Goal: Information Seeking & Learning: Find specific page/section

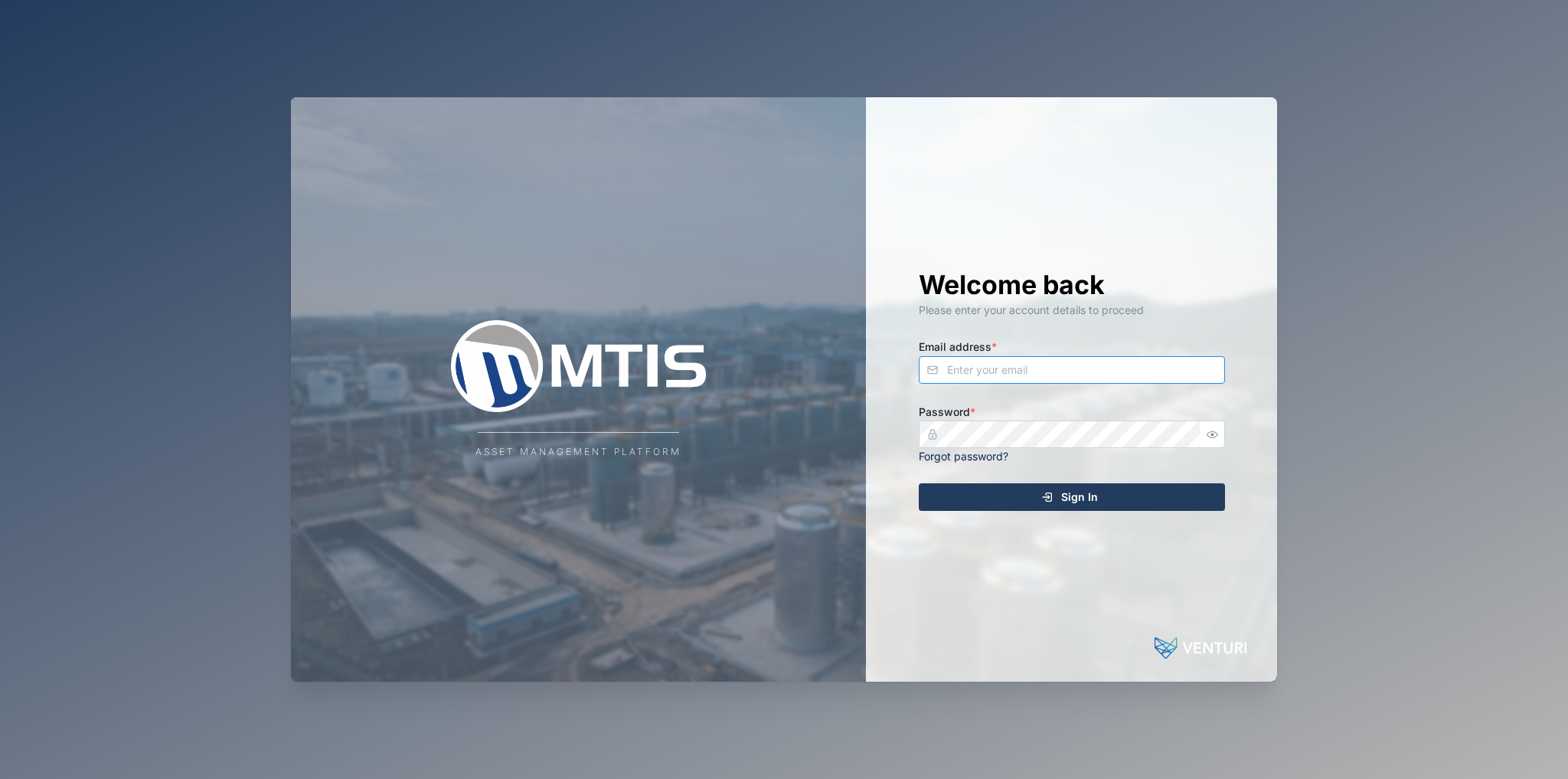
click at [1017, 370] on input "Email address *" at bounding box center [1071, 369] width 306 height 27
type input "[EMAIL_ADDRESS][PERSON_NAME][DOMAIN_NAME]"
click at [918, 483] on button "Sign In" at bounding box center [1071, 497] width 306 height 27
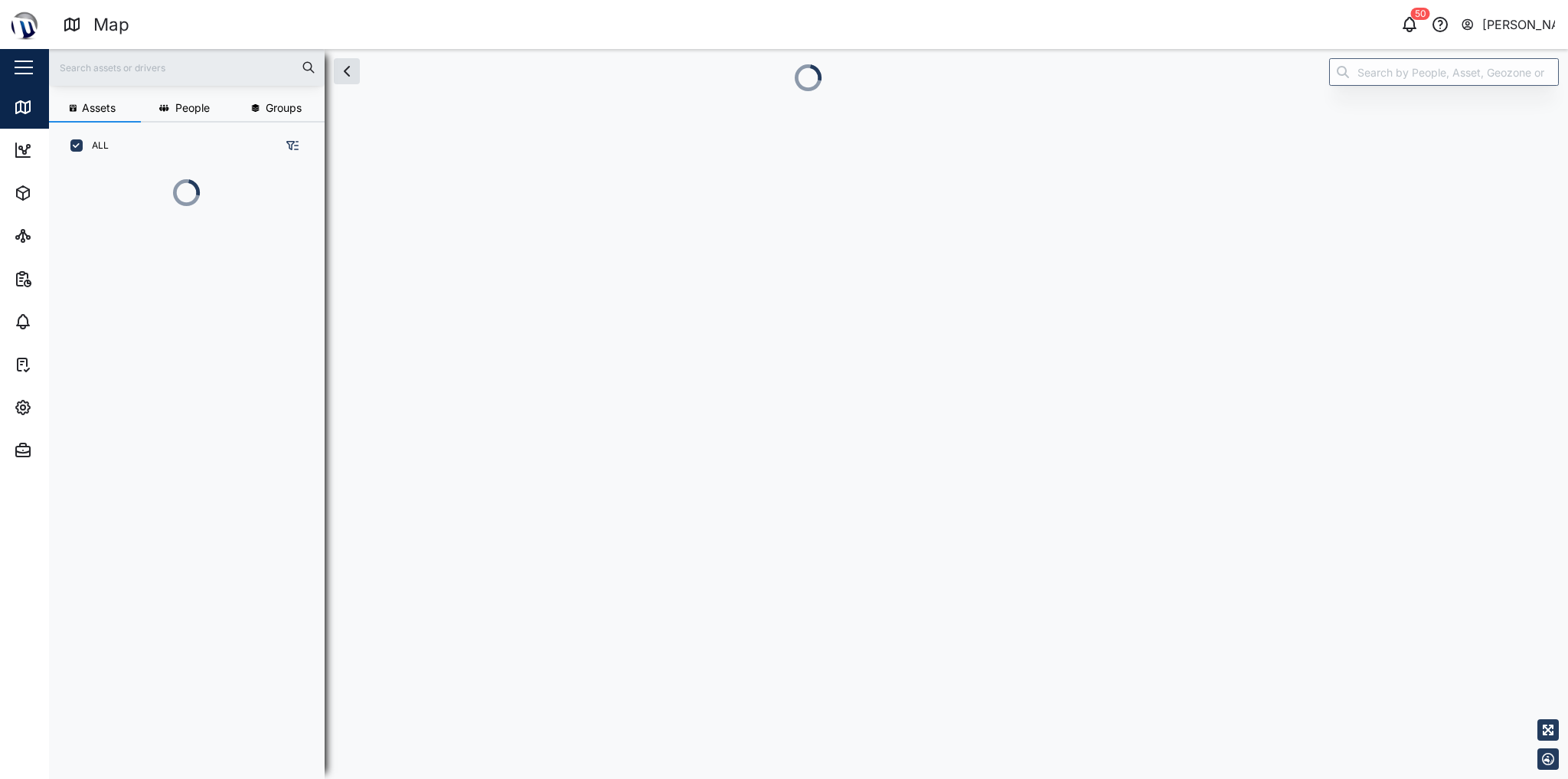
scroll to position [593, 242]
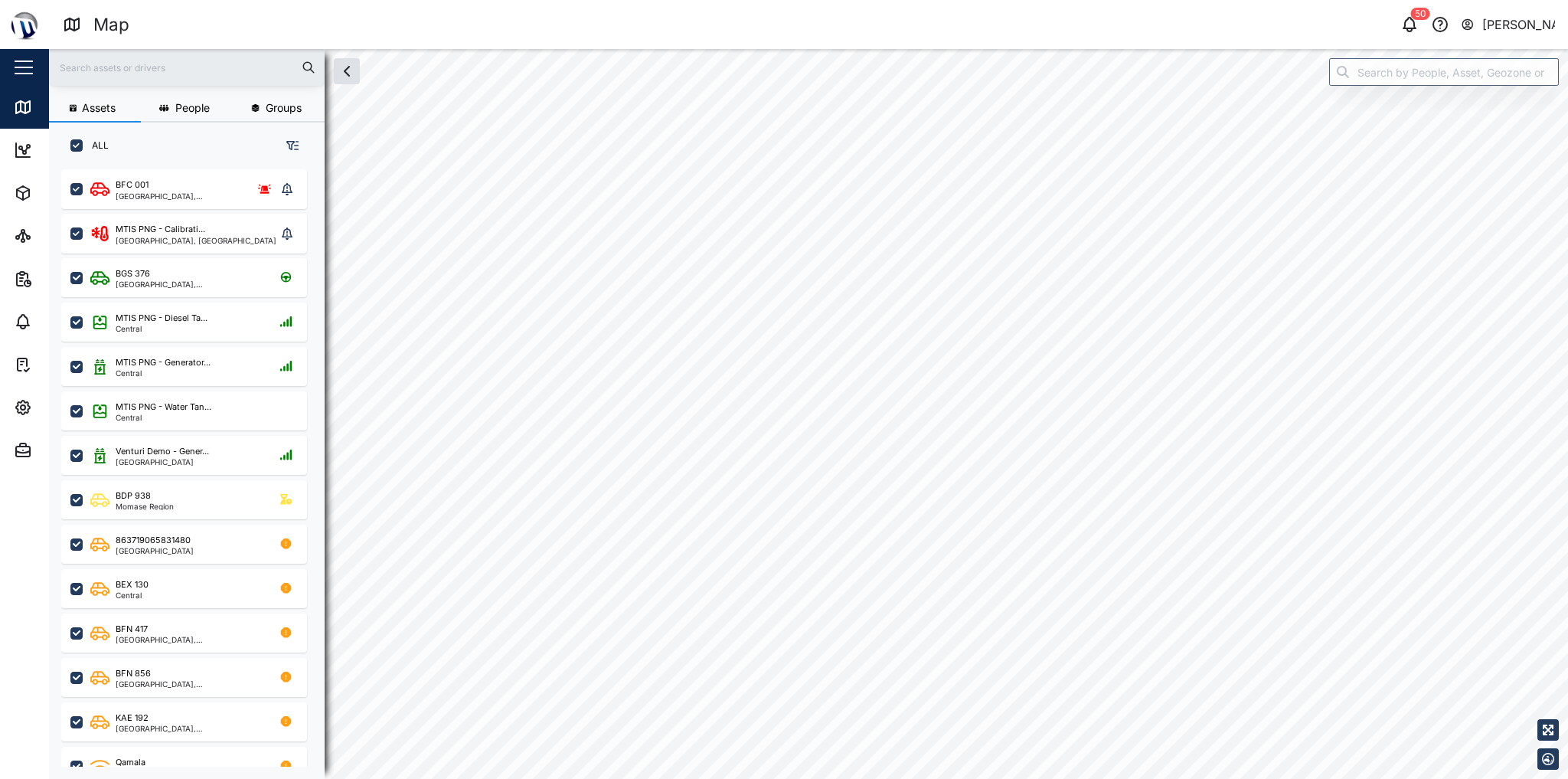
checkbox input "true"
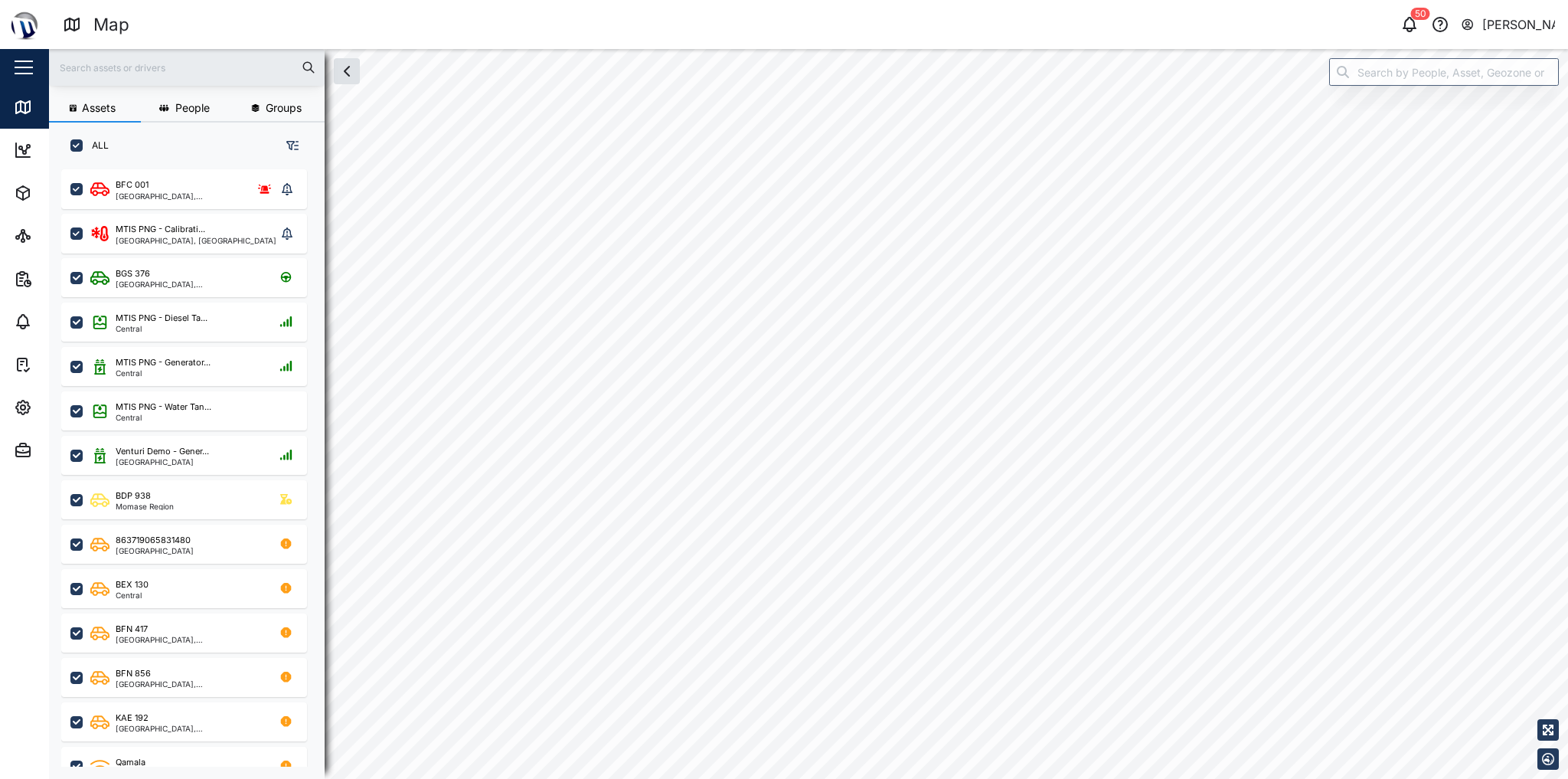
checkbox input "true"
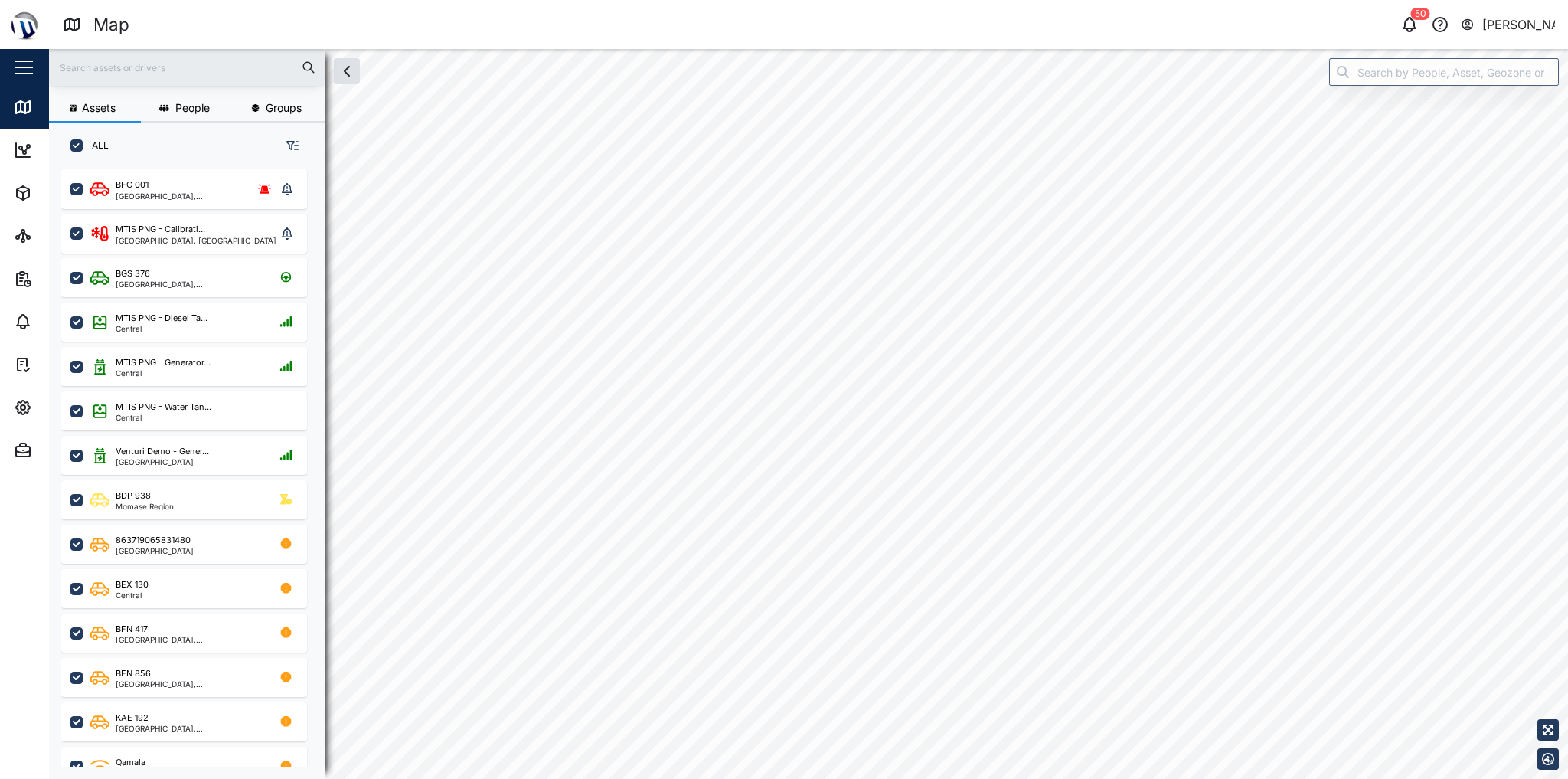
checkbox input "true"
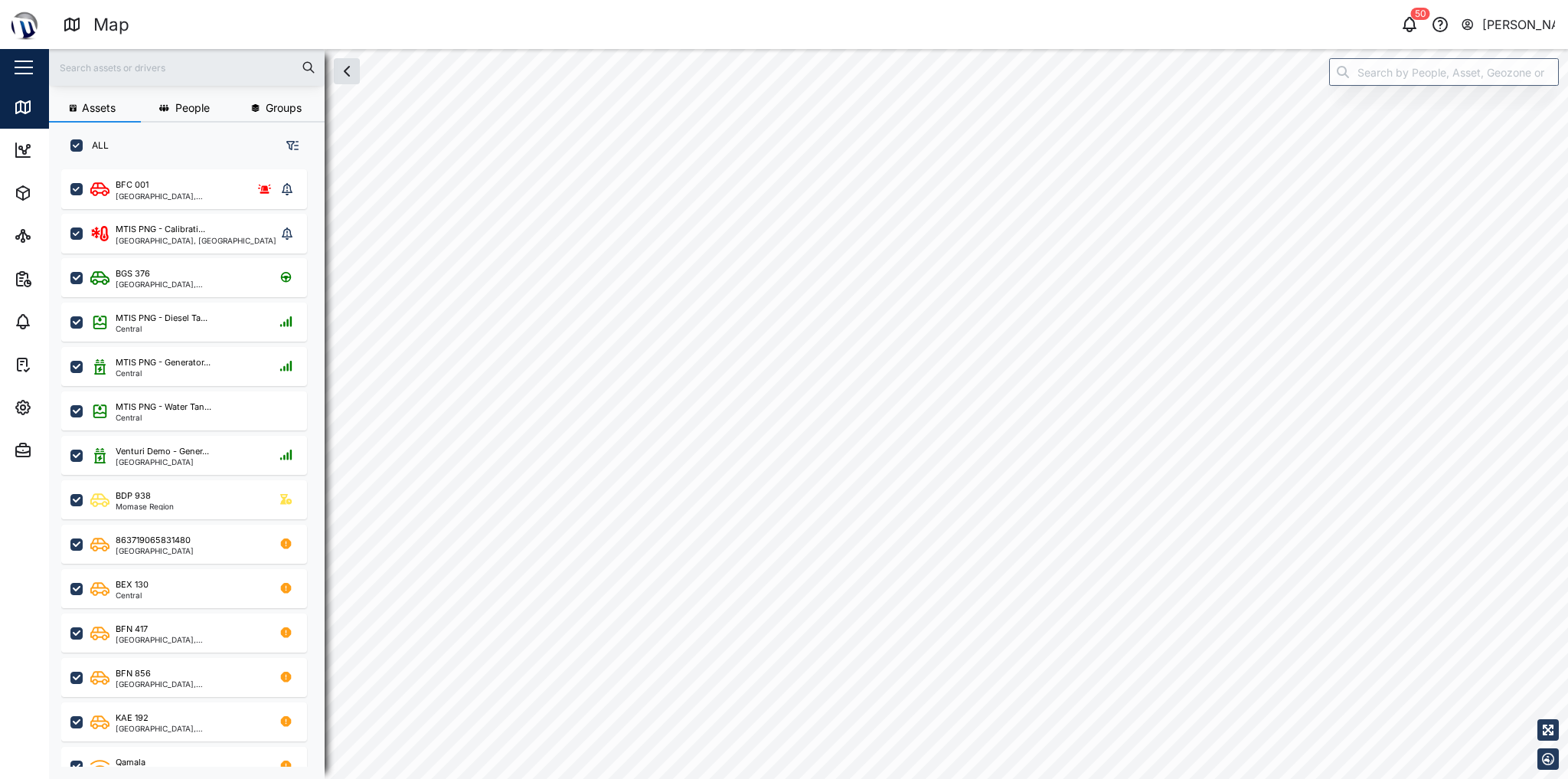
checkbox input "true"
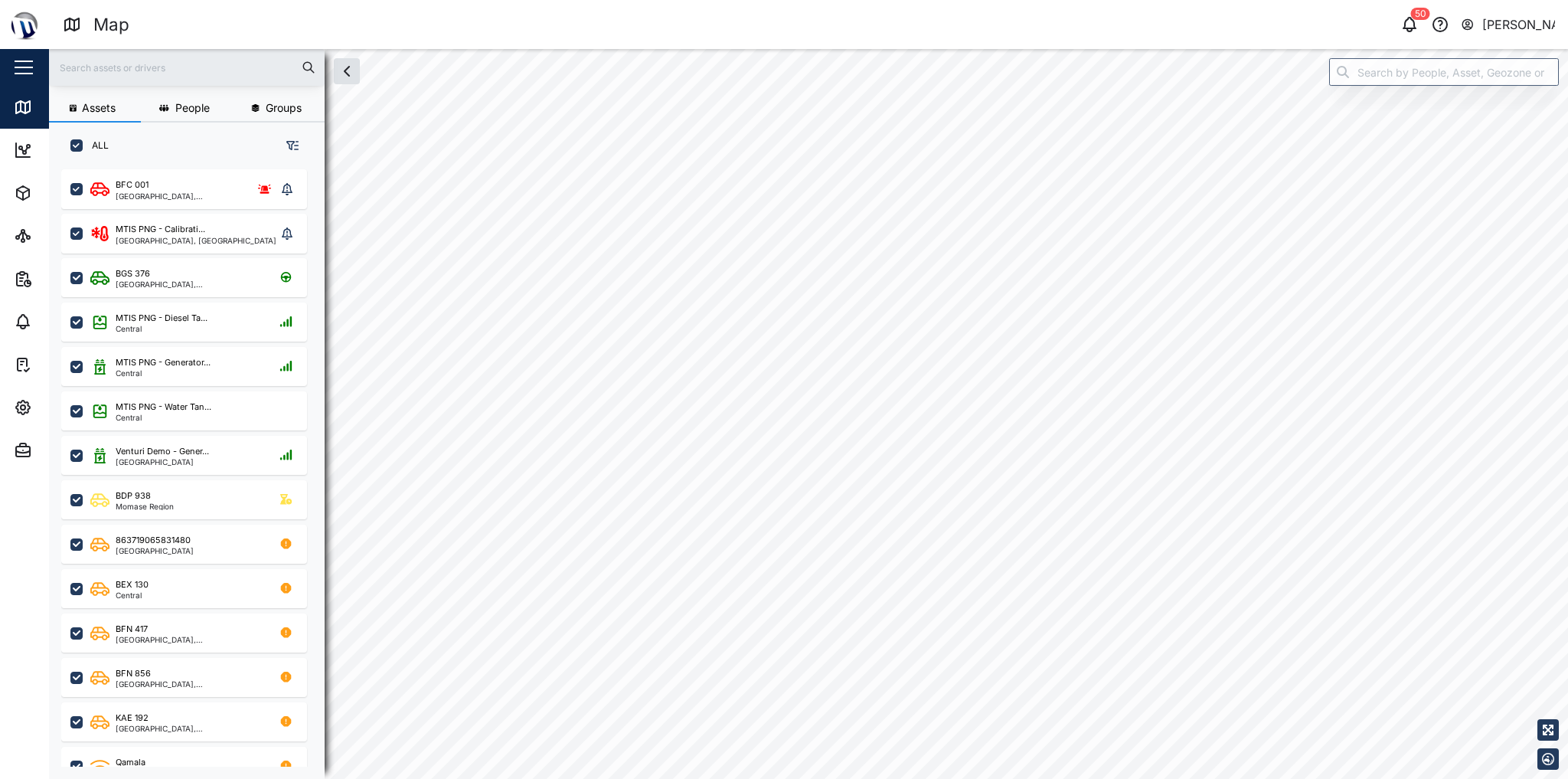
checkbox input "true"
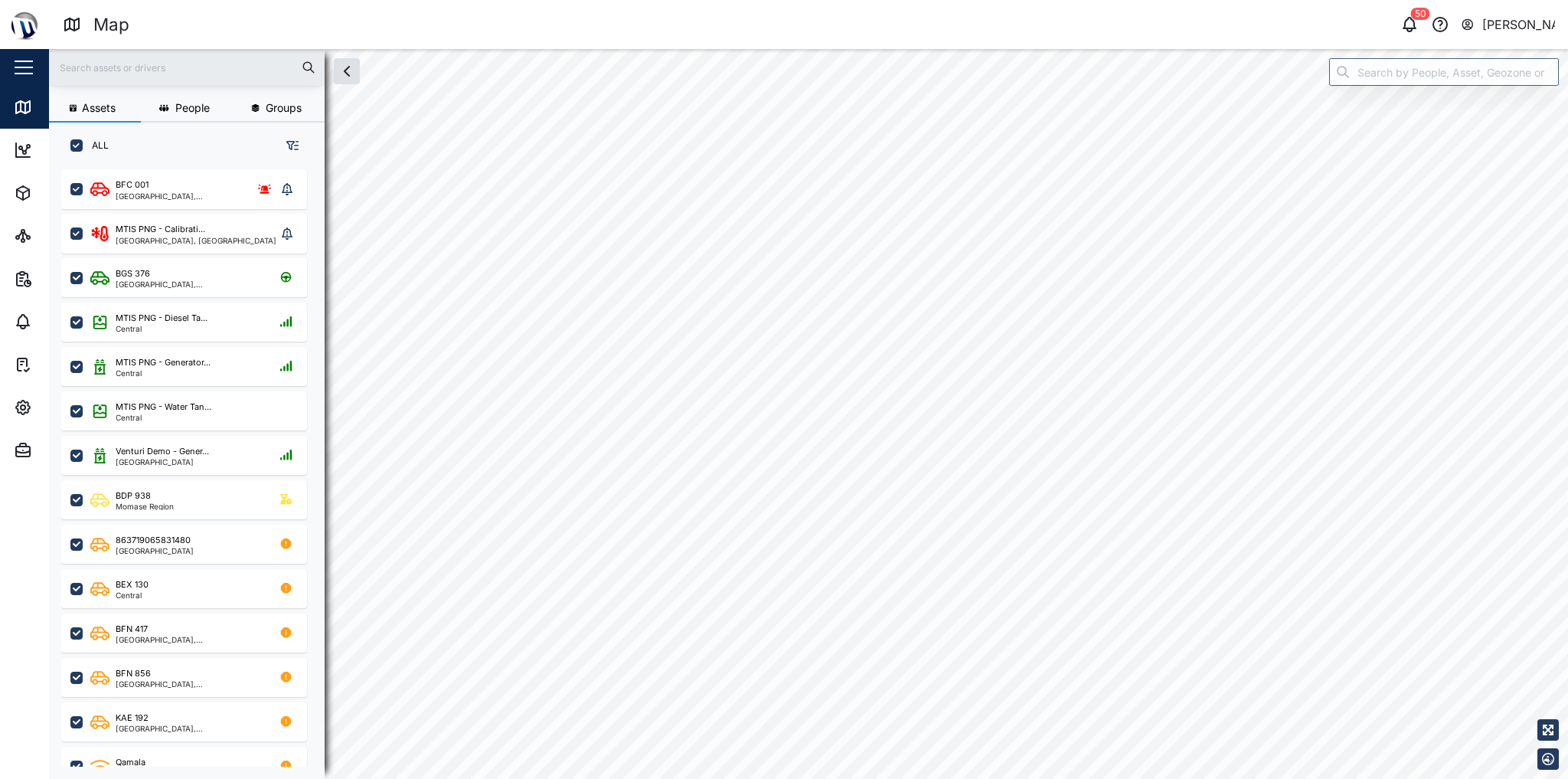
checkbox input "true"
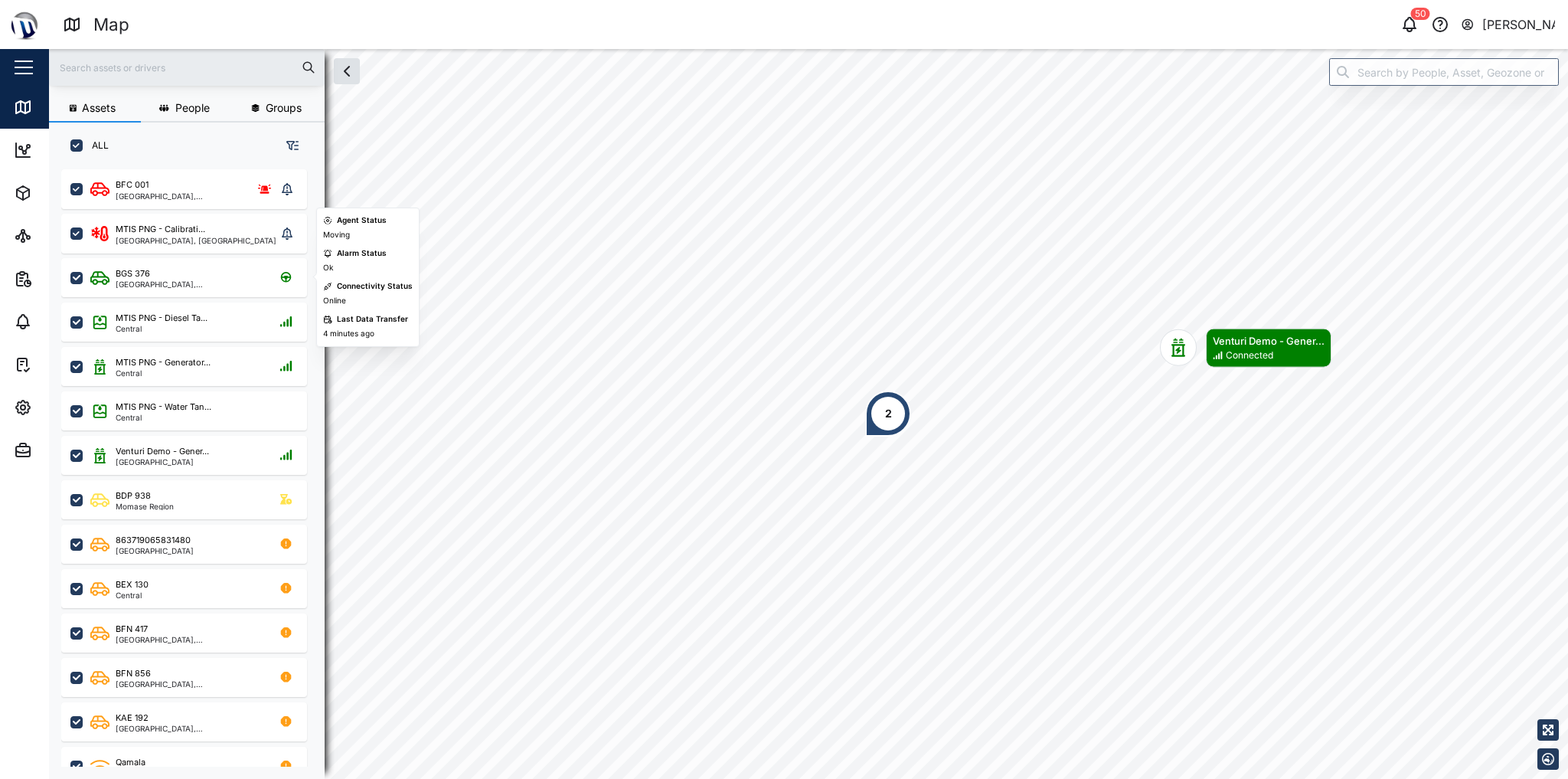
click at [209, 266] on div "BGS 376 Port Moresby, Southern Region" at bounding box center [183, 278] width 246 height 39
click at [208, 277] on div "BGS 376" at bounding box center [189, 274] width 146 height 13
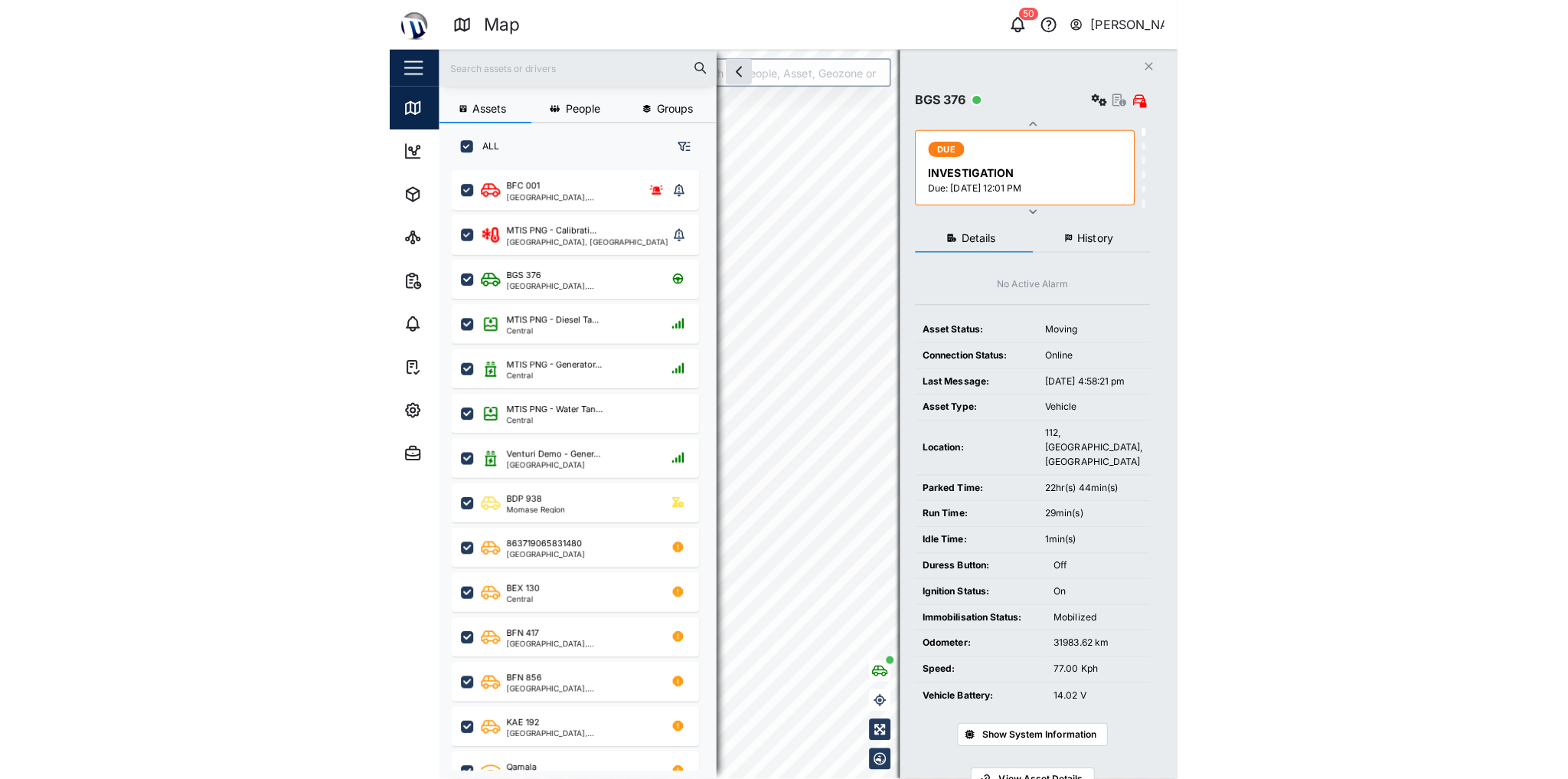
scroll to position [593, 242]
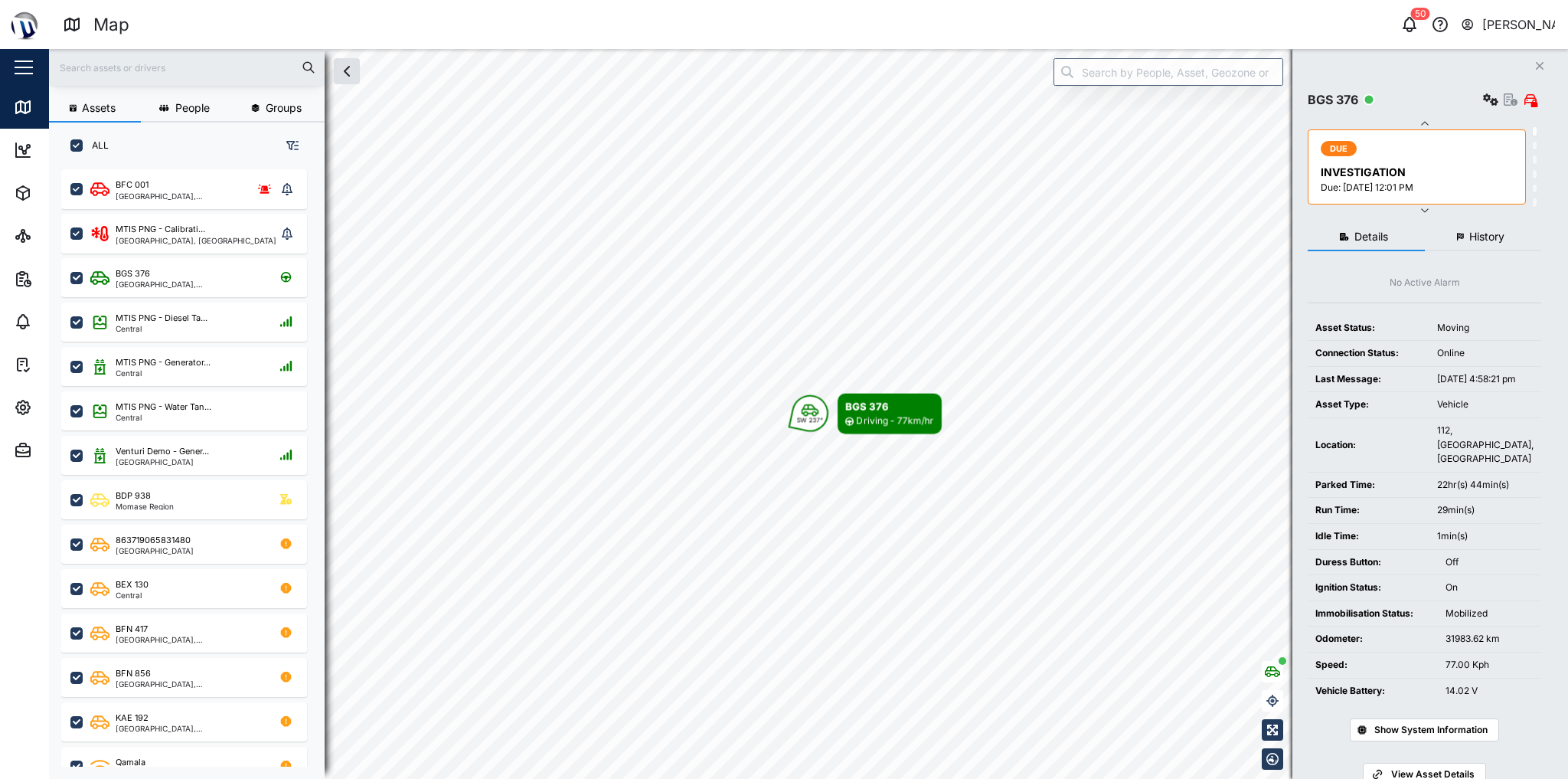
click at [1458, 236] on icon "button" at bounding box center [1460, 237] width 7 height 8
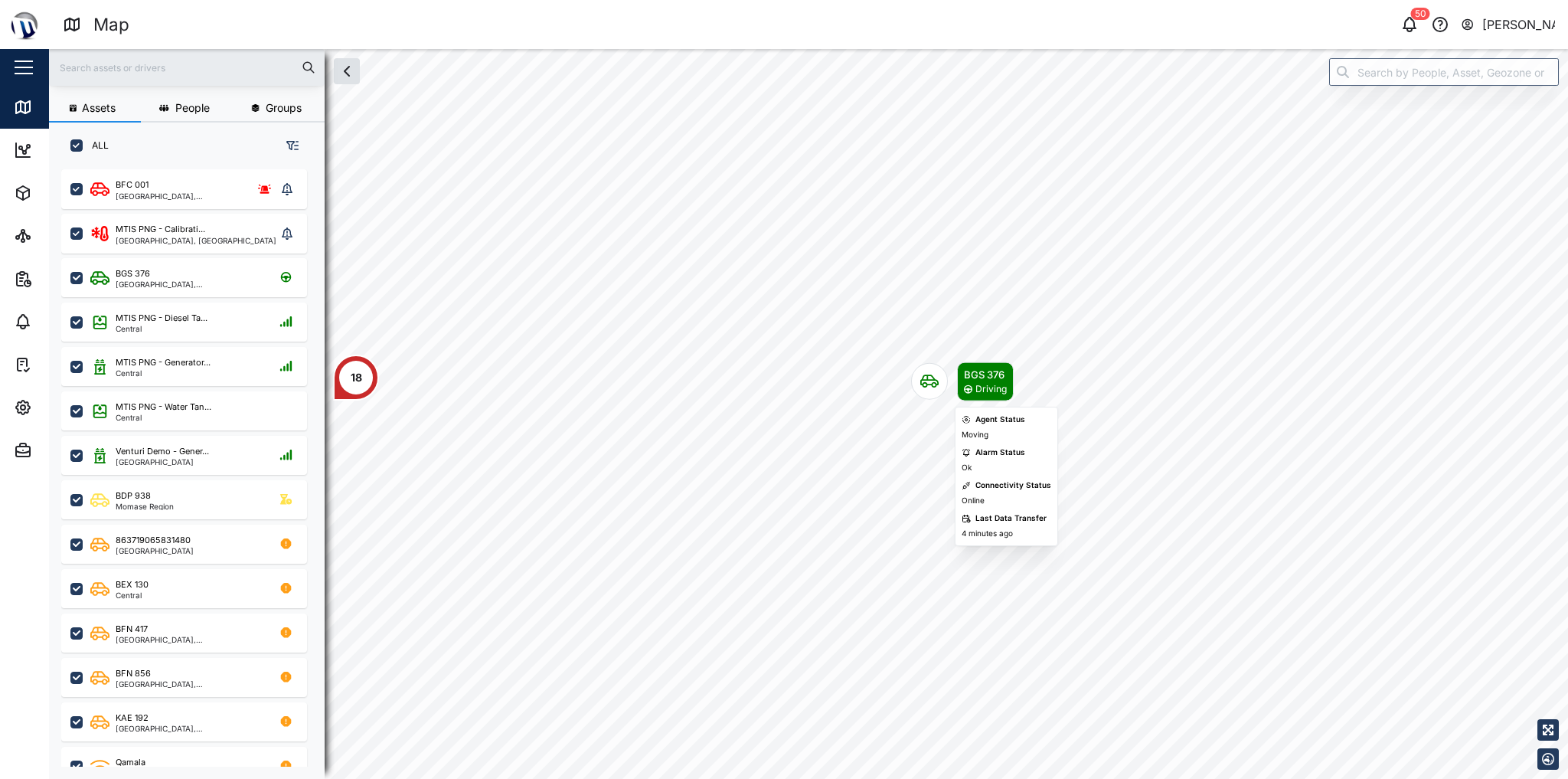
click at [928, 370] on div "Map marker" at bounding box center [928, 381] width 36 height 36
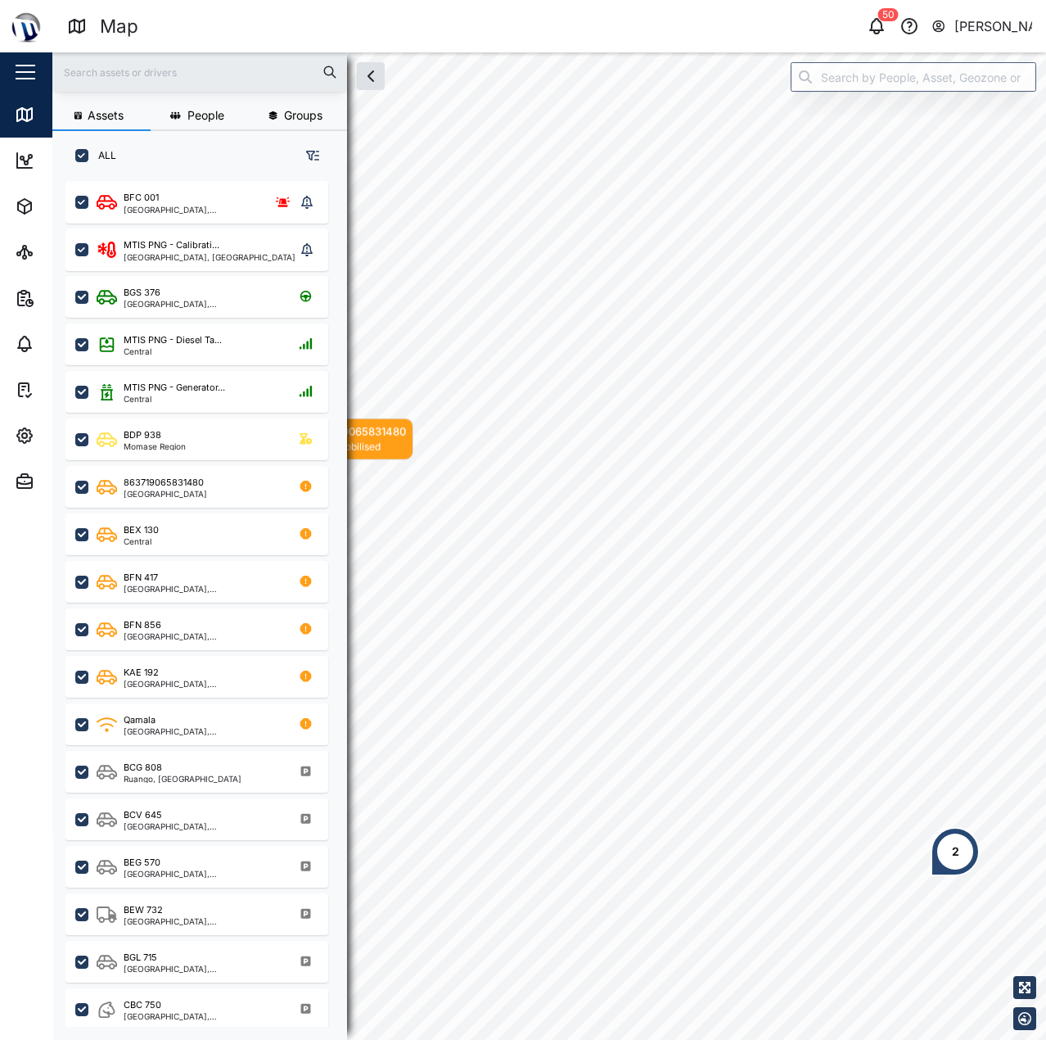
scroll to position [839, 256]
click at [879, 31] on icon "button" at bounding box center [876, 31] width 5 height 3
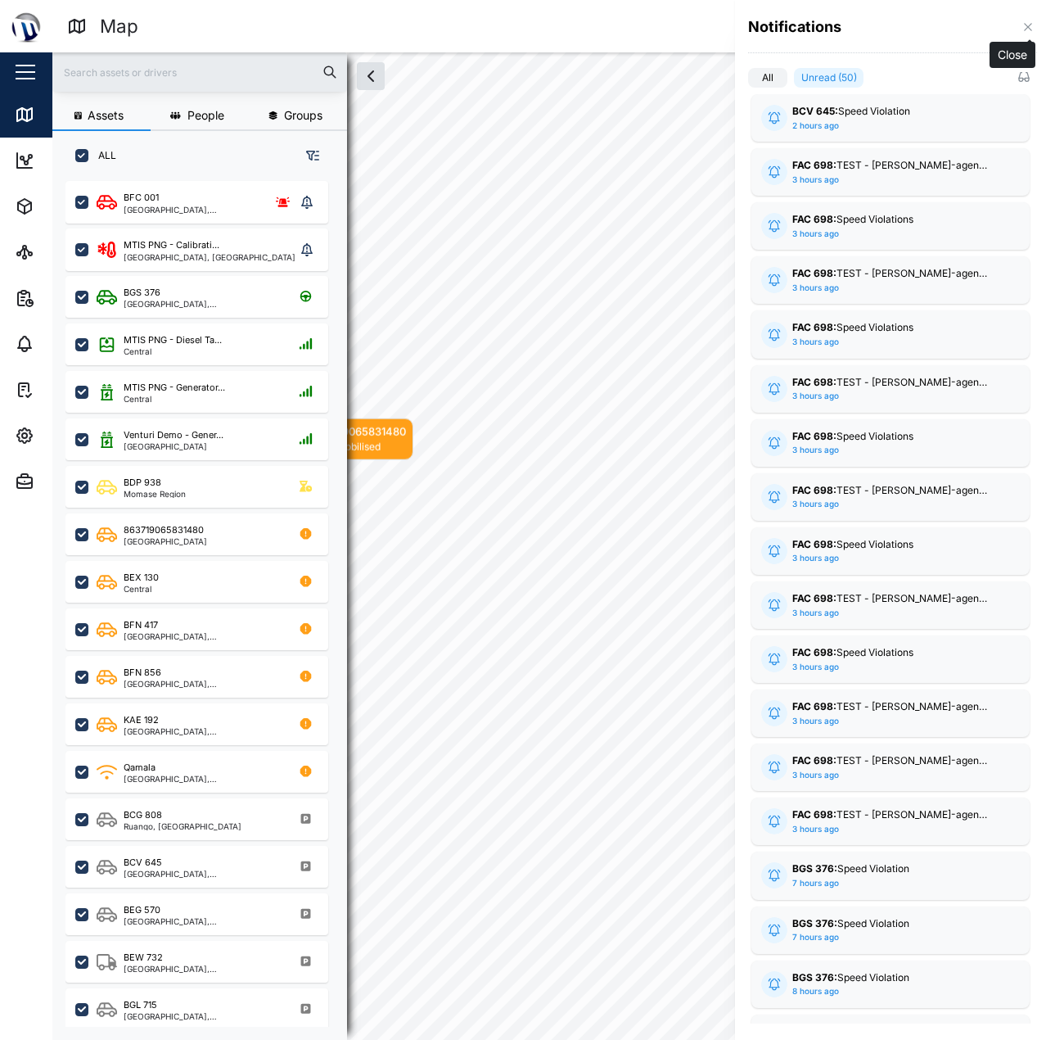
click at [1027, 29] on icon "button" at bounding box center [1027, 26] width 7 height 7
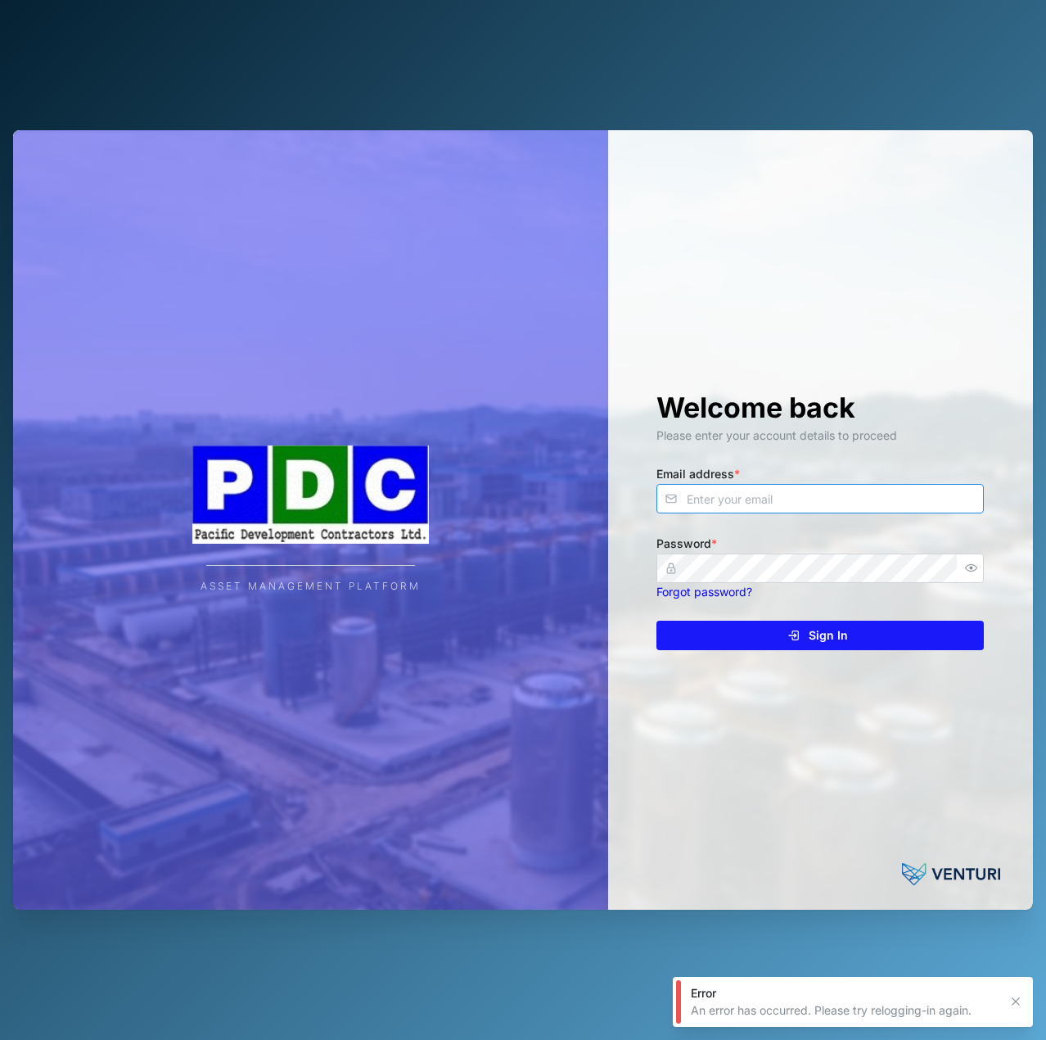
click at [734, 501] on input "Email address *" at bounding box center [820, 498] width 327 height 29
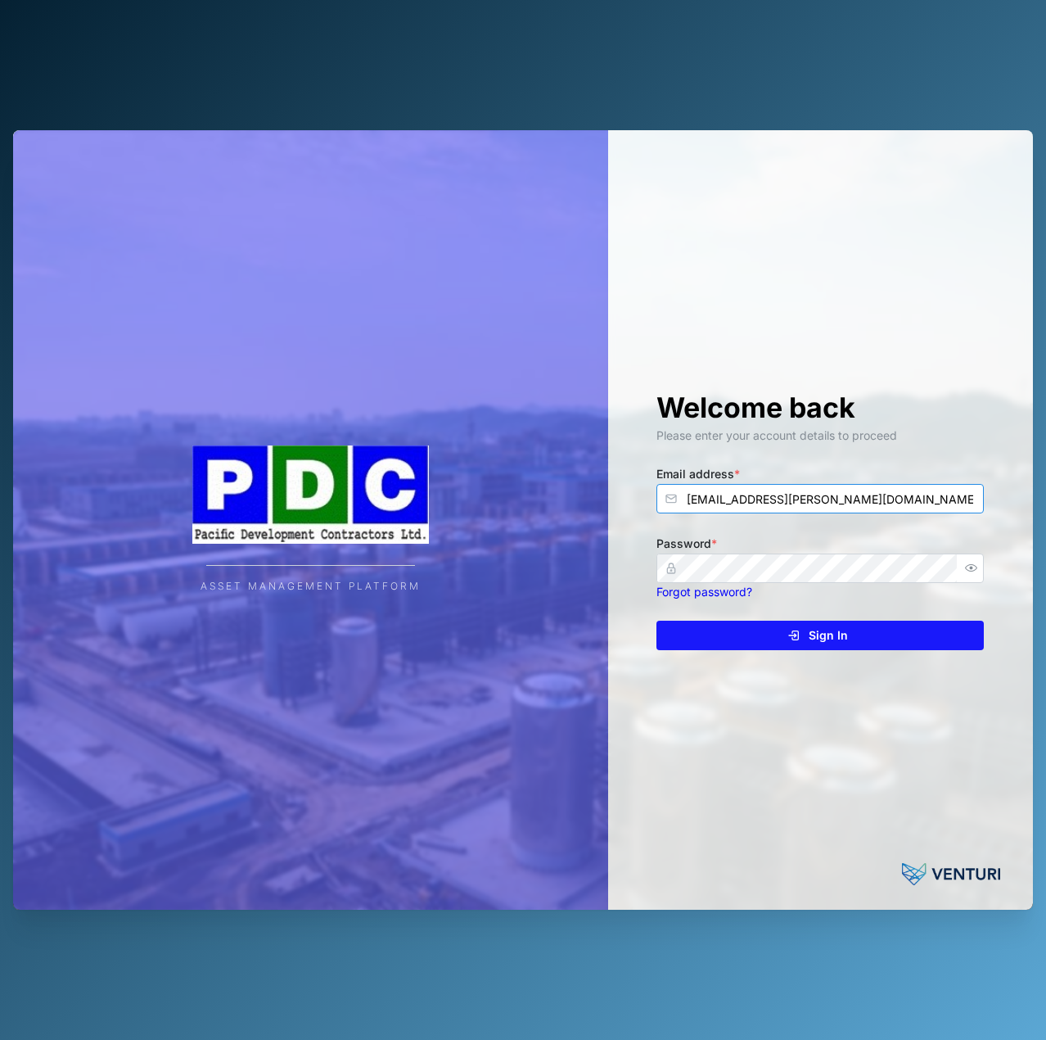
type input "[EMAIL_ADDRESS][PERSON_NAME][DOMAIN_NAME]"
click at [657, 621] on button "Sign In" at bounding box center [820, 635] width 327 height 29
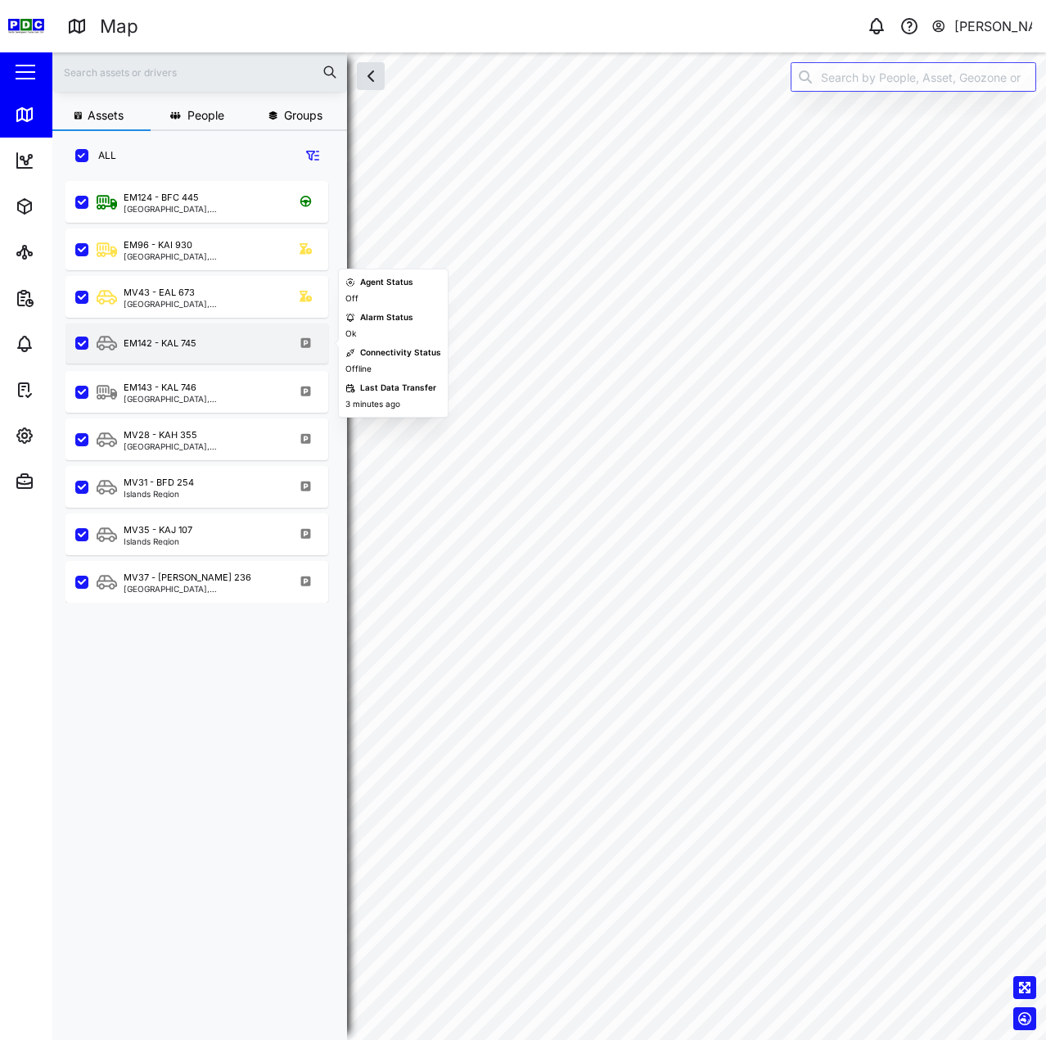
click at [178, 341] on div "EM142 - KAL 745" at bounding box center [160, 344] width 73 height 14
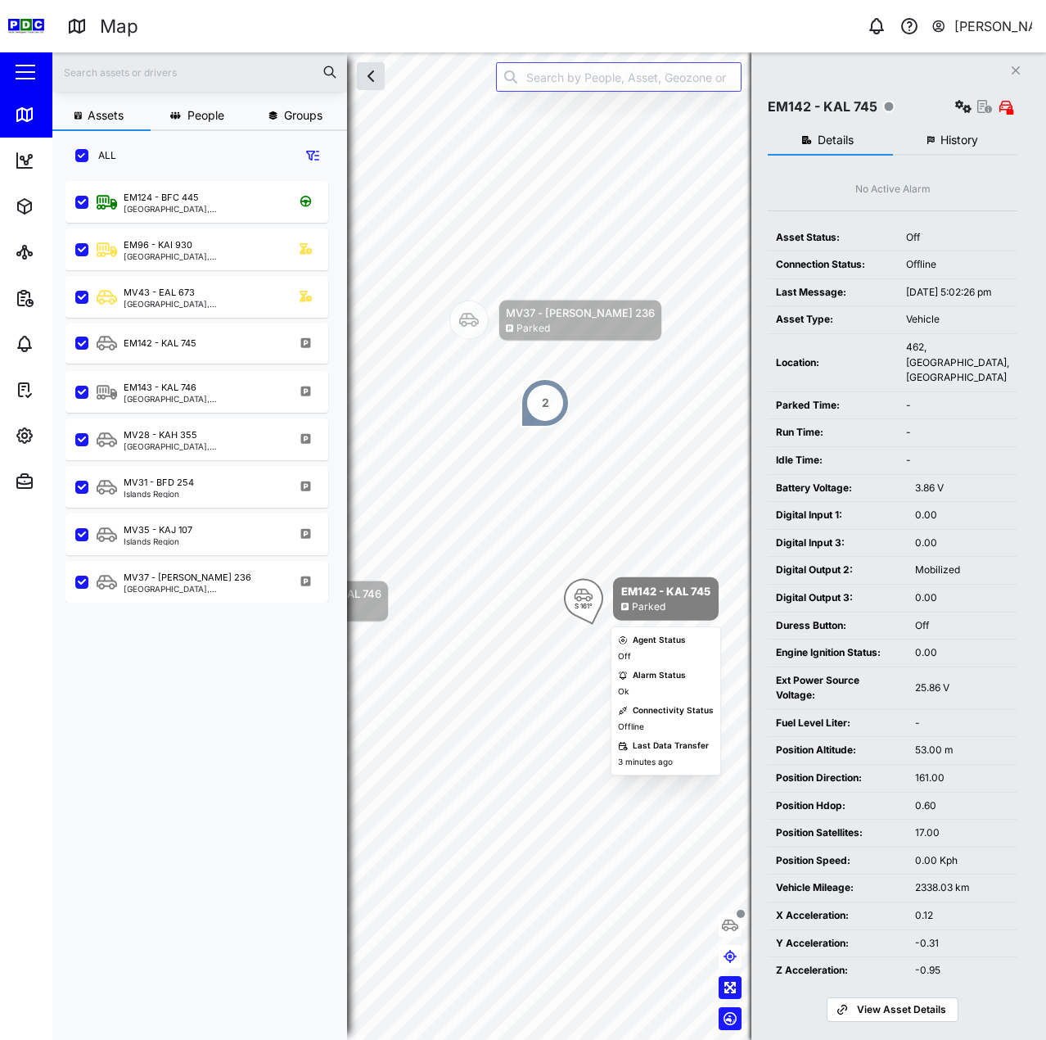
click at [574, 579] on div "S 161°" at bounding box center [583, 598] width 39 height 39
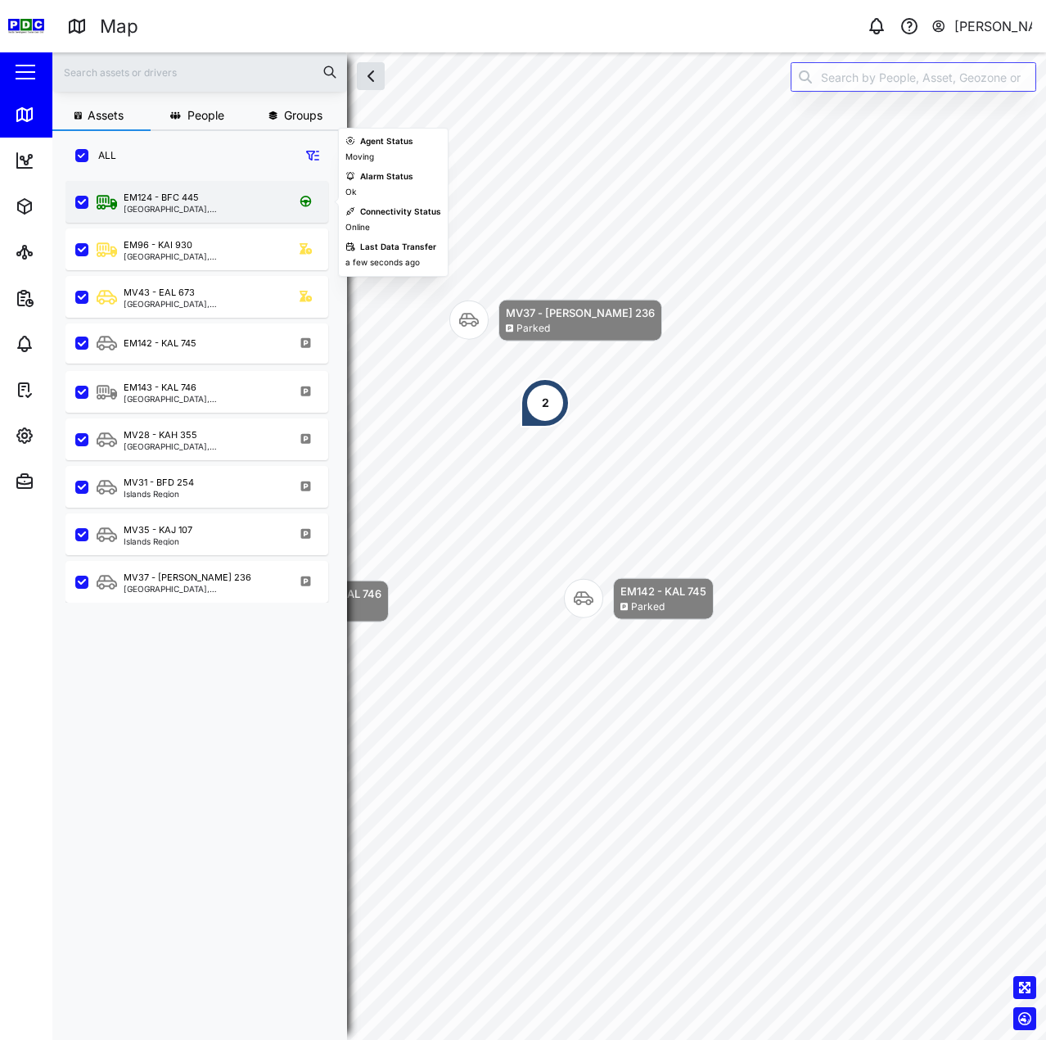
click at [219, 187] on div "EM124 - BFC 445 [GEOGRAPHIC_DATA], Islands Region" at bounding box center [196, 202] width 263 height 42
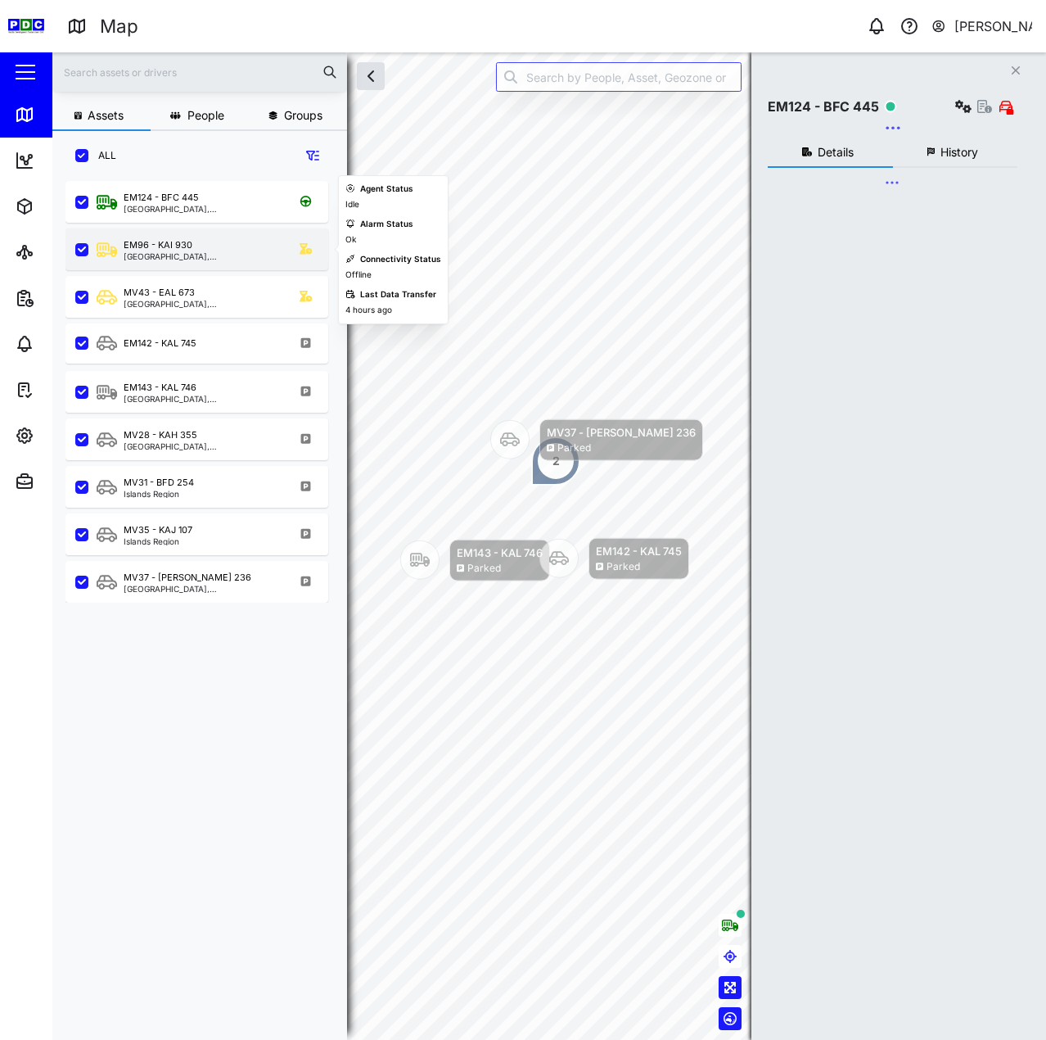
click at [215, 253] on div "EM96 - KAI [GEOGRAPHIC_DATA], [GEOGRAPHIC_DATA]" at bounding box center [208, 249] width 222 height 22
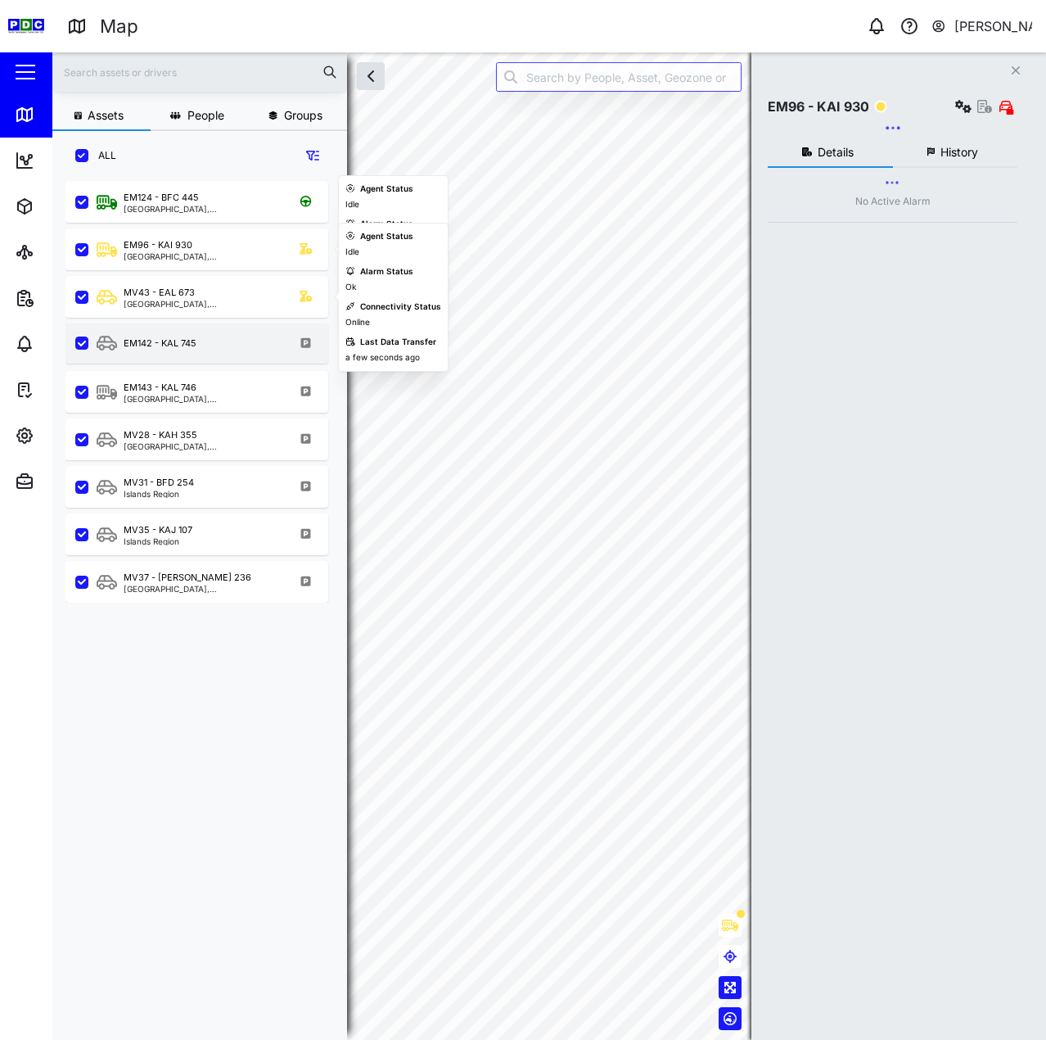
click at [199, 332] on div "EM142 - KAL 745" at bounding box center [196, 343] width 263 height 40
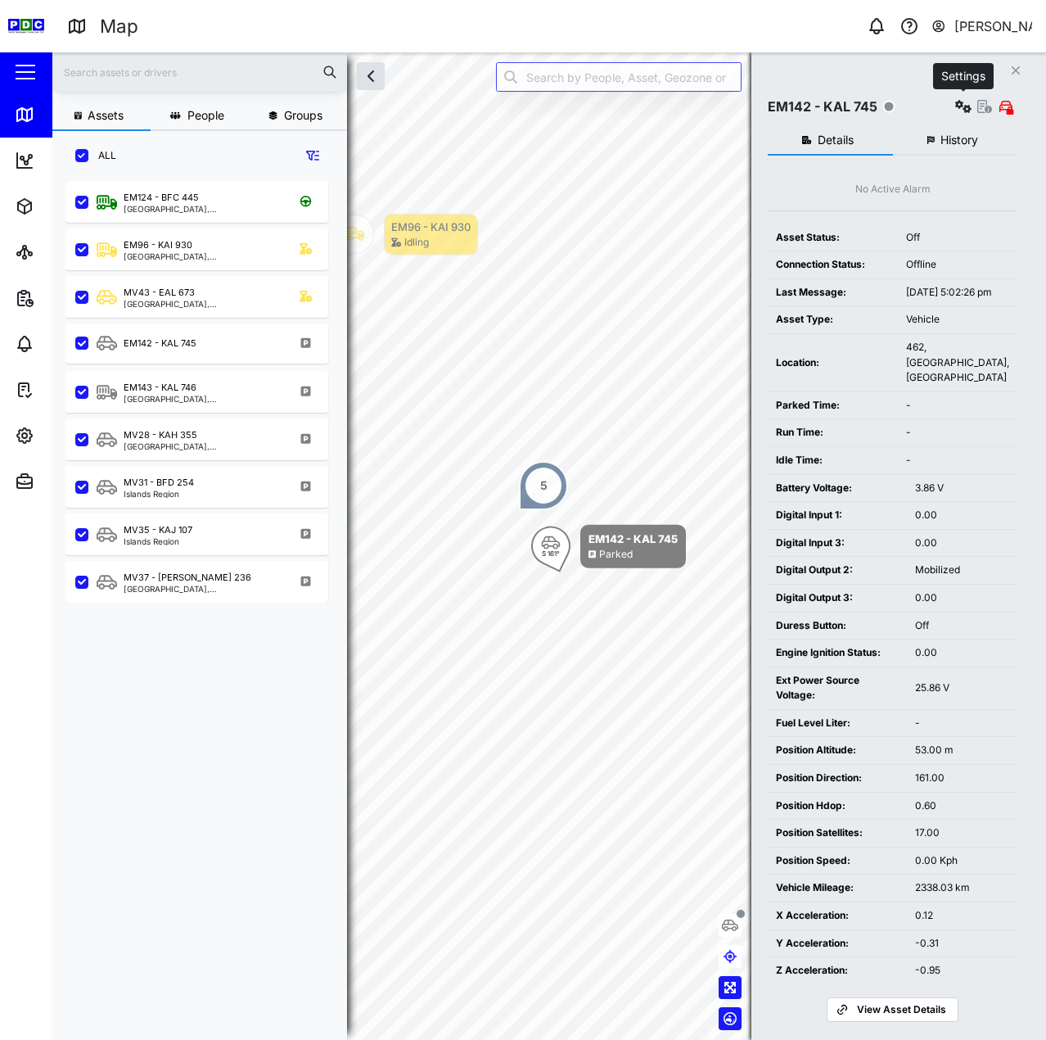
click at [967, 103] on icon "button" at bounding box center [963, 106] width 16 height 13
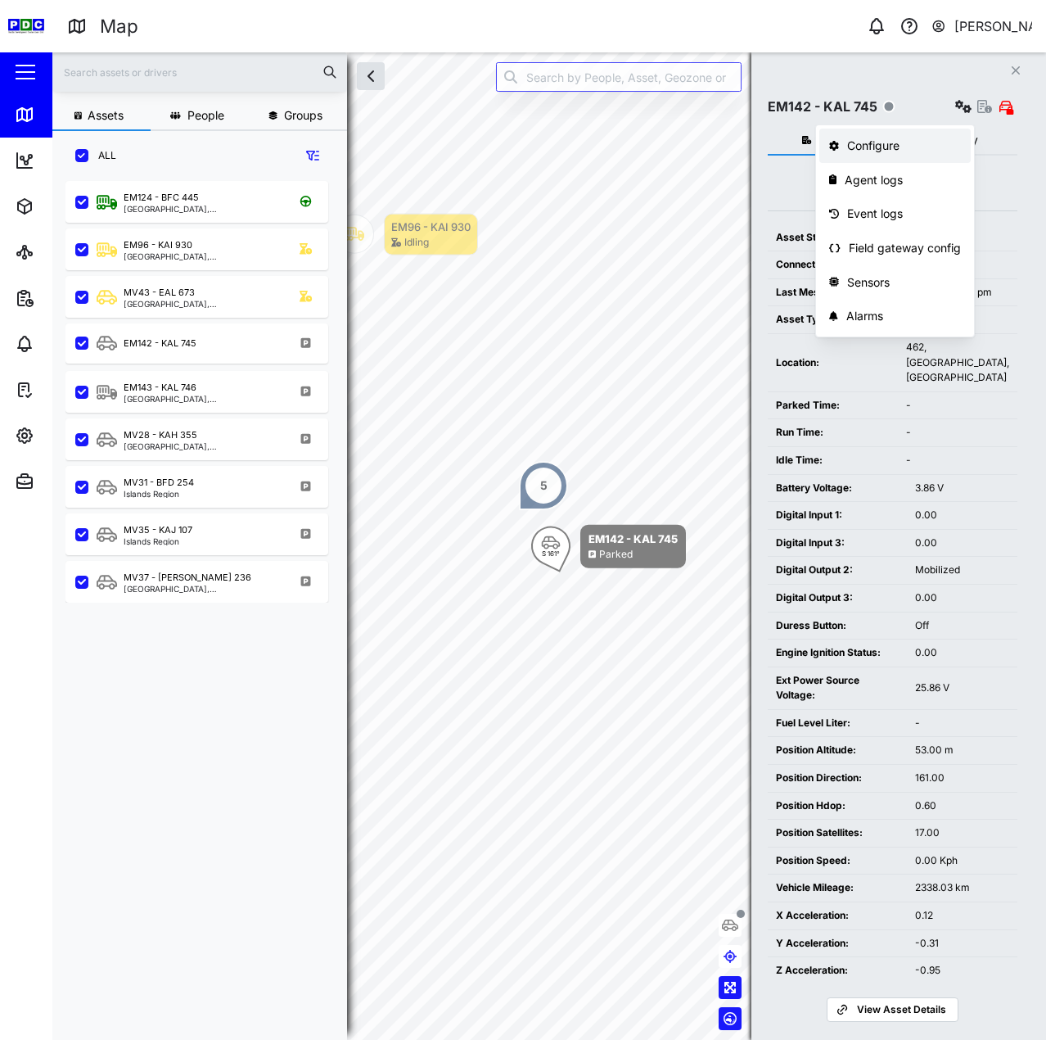
click at [888, 152] on div "Configure" at bounding box center [904, 146] width 114 height 18
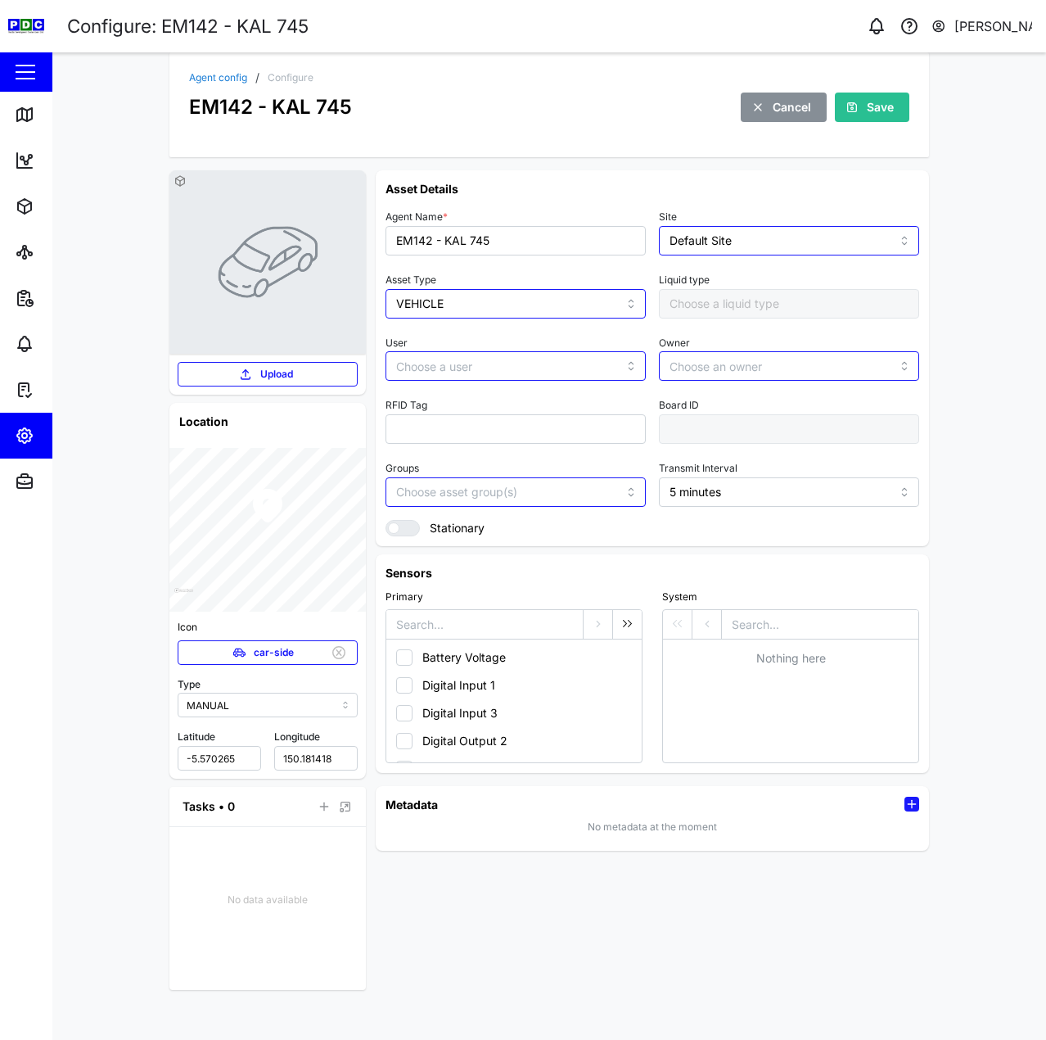
click at [261, 651] on span "car-side" at bounding box center [274, 652] width 40 height 23
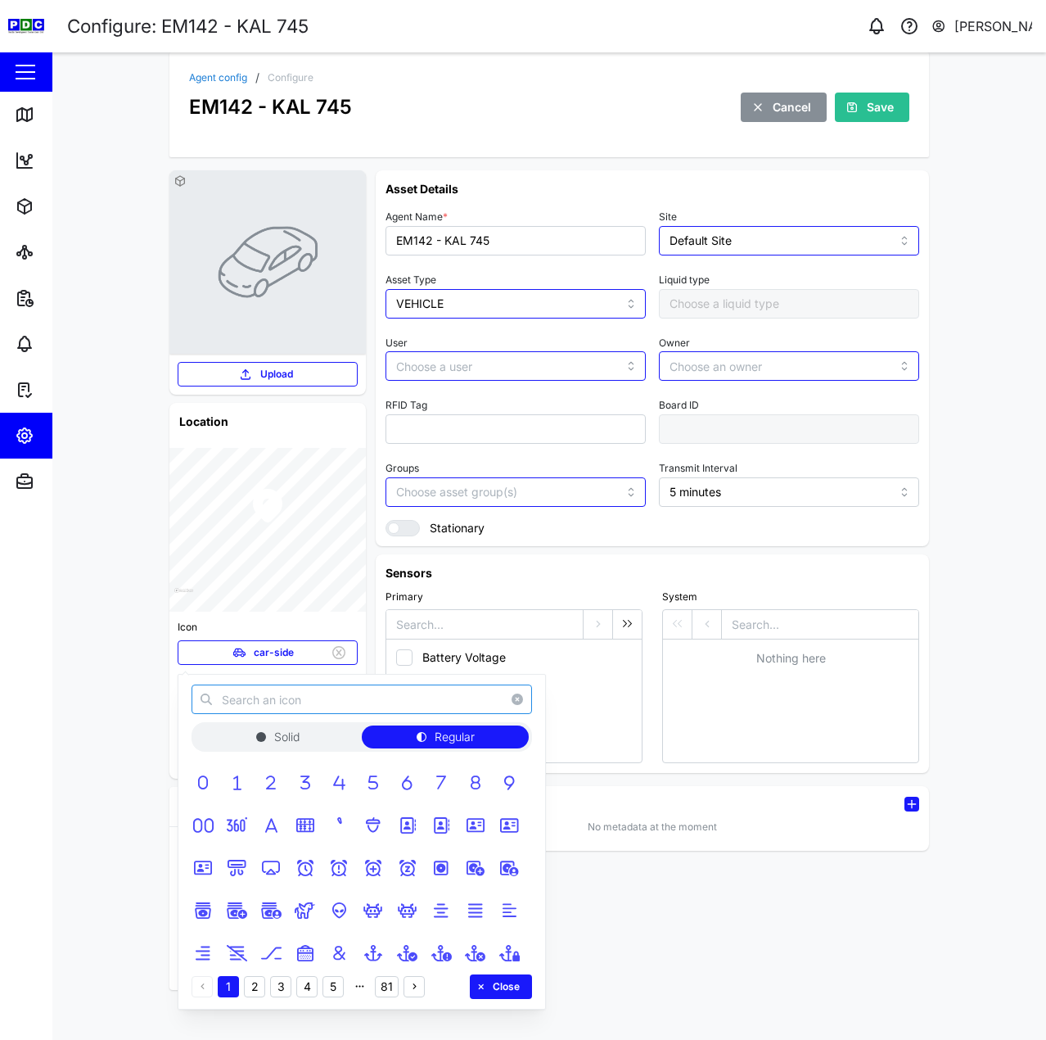
click at [309, 710] on input "text" at bounding box center [362, 698] width 341 height 29
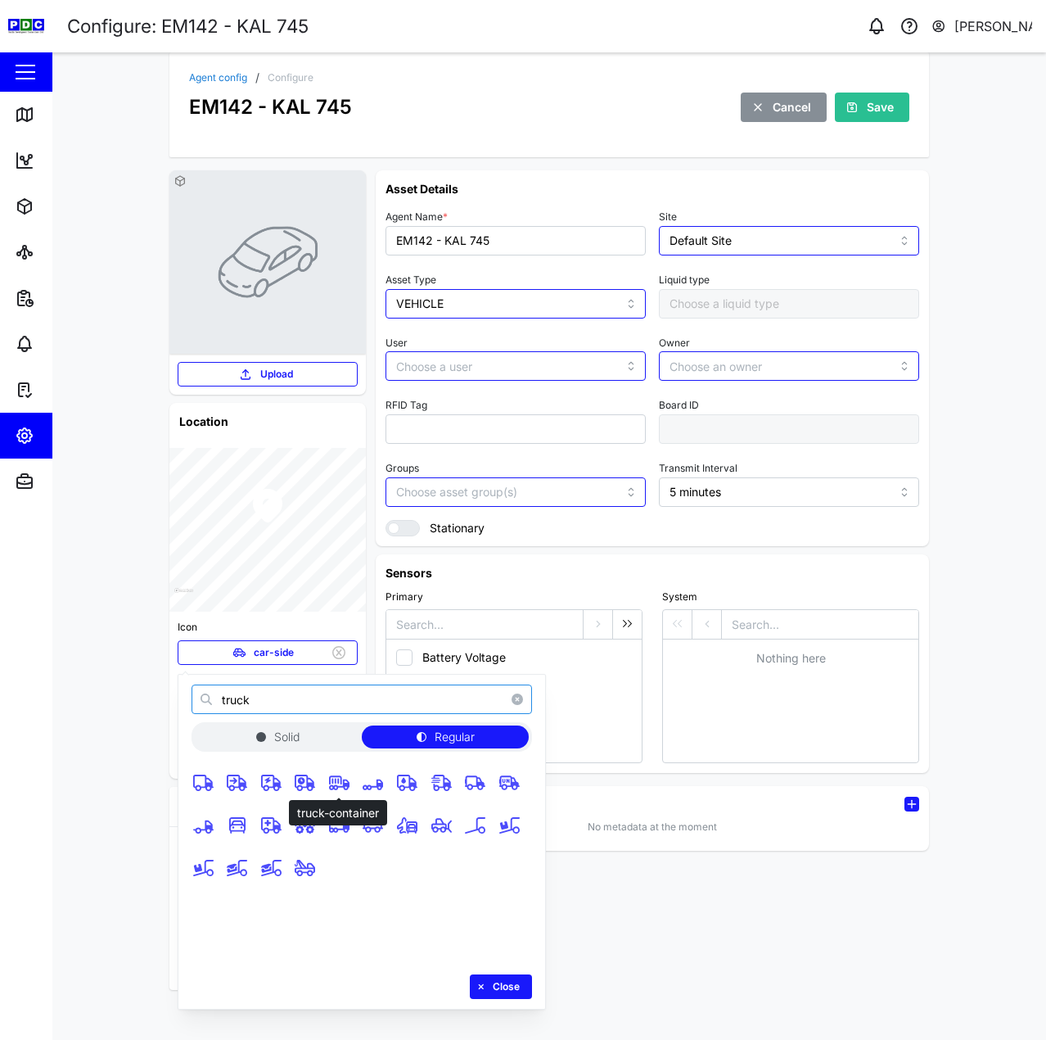
type input "truck"
click at [348, 782] on icon "button" at bounding box center [339, 782] width 20 height 15
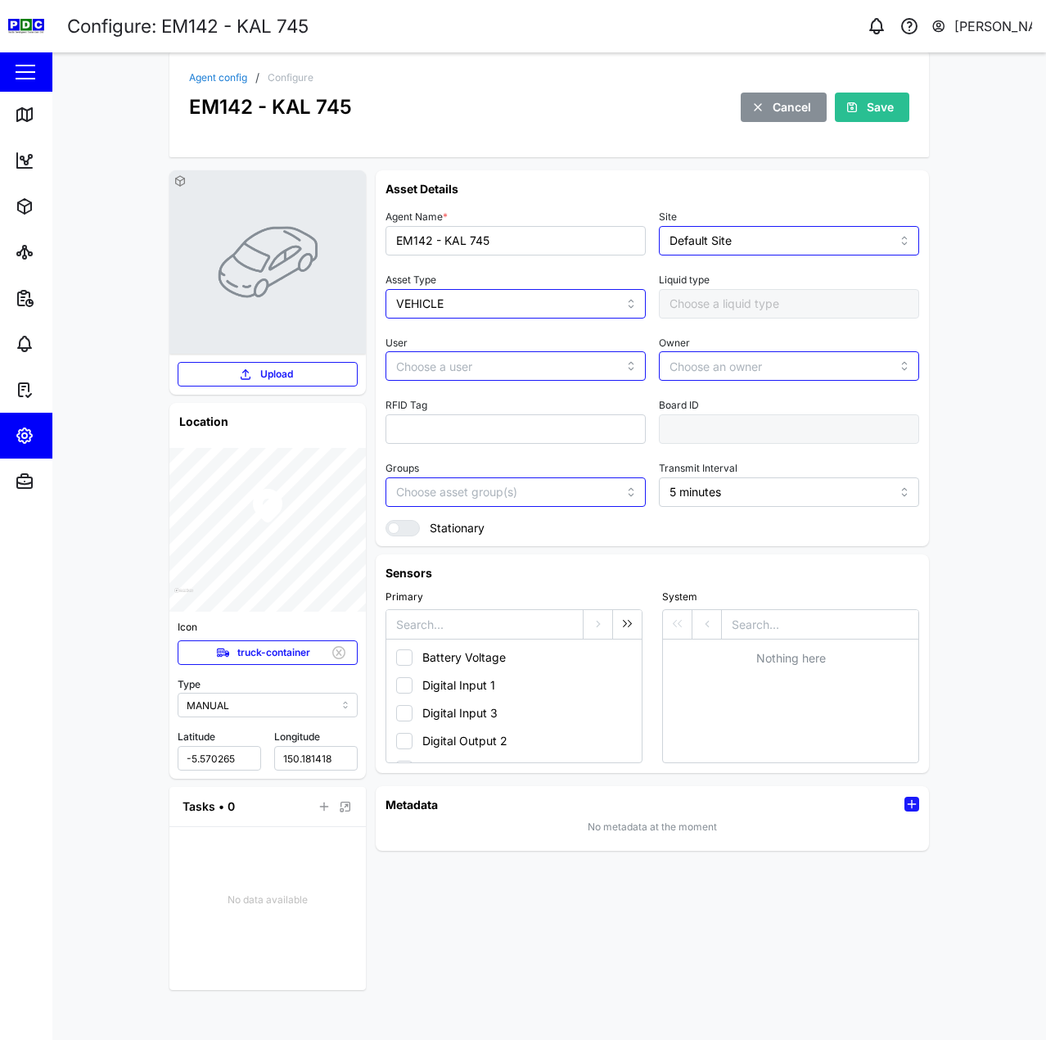
click at [514, 1010] on div "Agent config / Configure EM142 - KAL 745 Cancel Save Upload Location Icon truck…" at bounding box center [549, 545] width 994 height 987
click at [887, 102] on span "Save" at bounding box center [880, 107] width 27 height 28
click at [22, 95] on link "Map" at bounding box center [106, 115] width 213 height 46
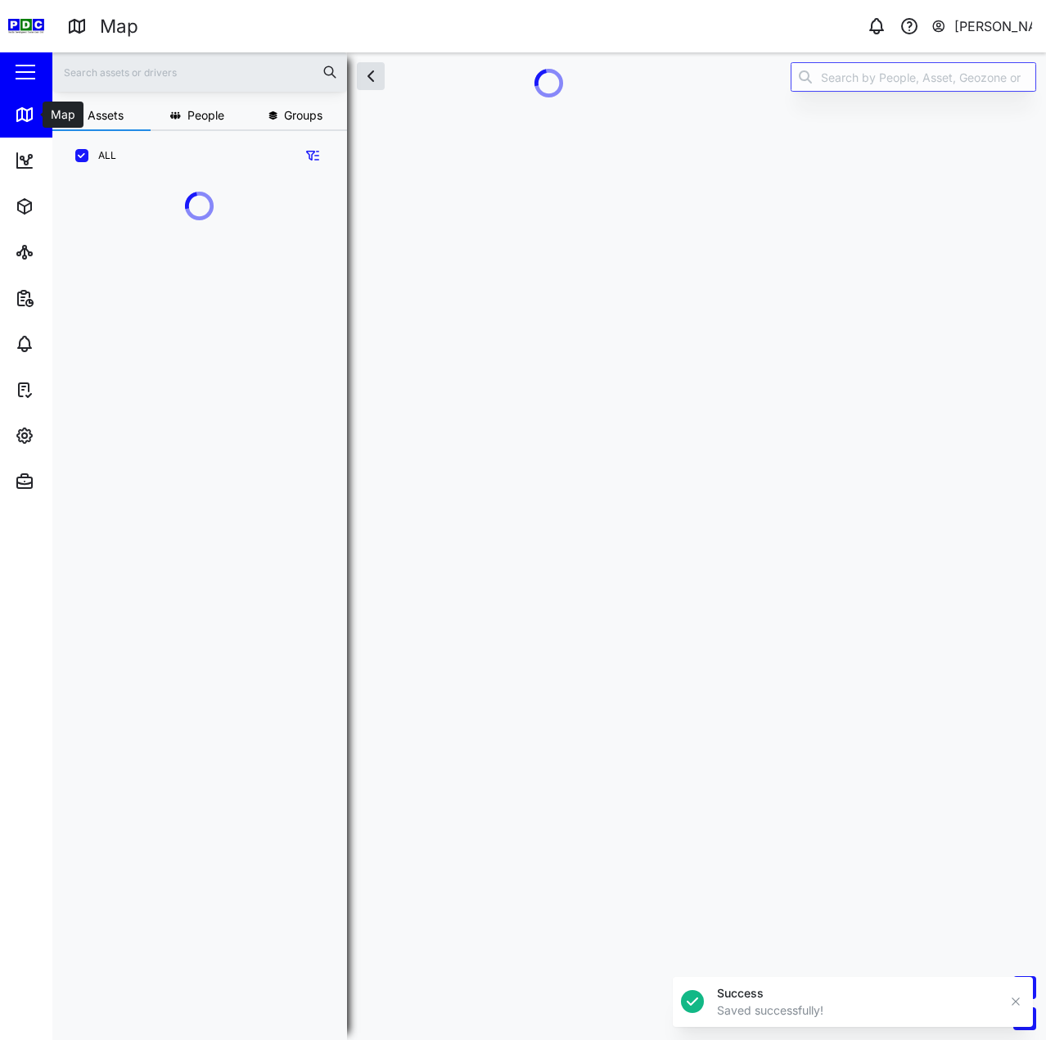
scroll to position [839, 256]
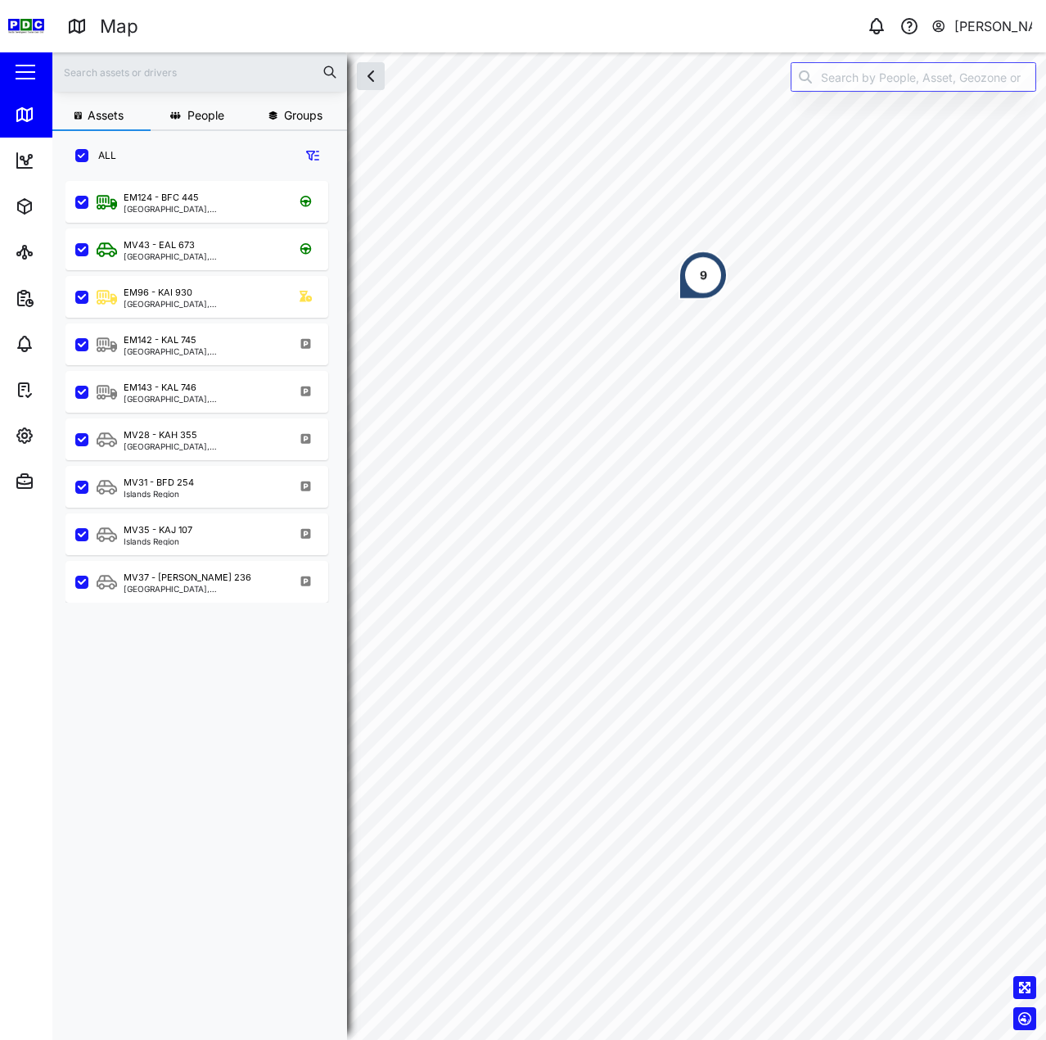
click at [686, 274] on div "9" at bounding box center [703, 275] width 49 height 49
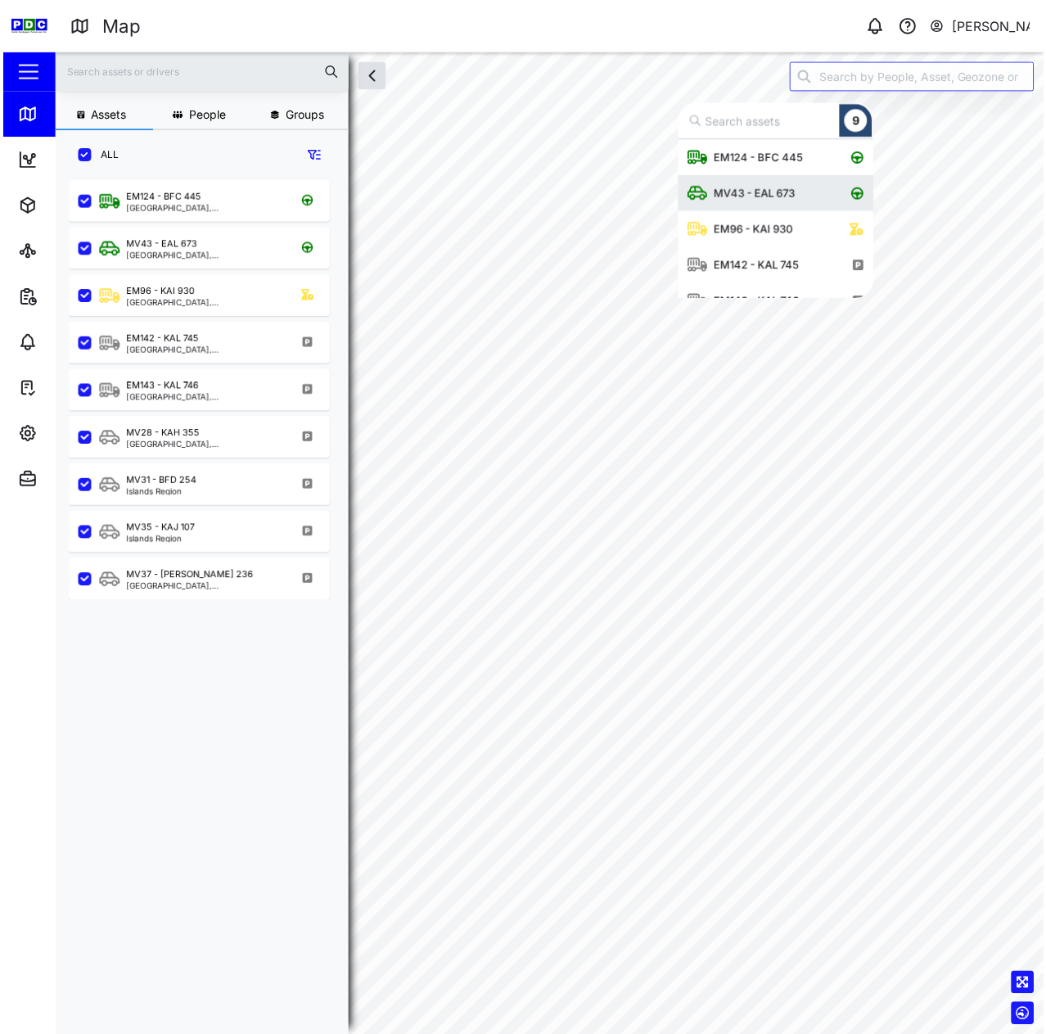
scroll to position [147, 184]
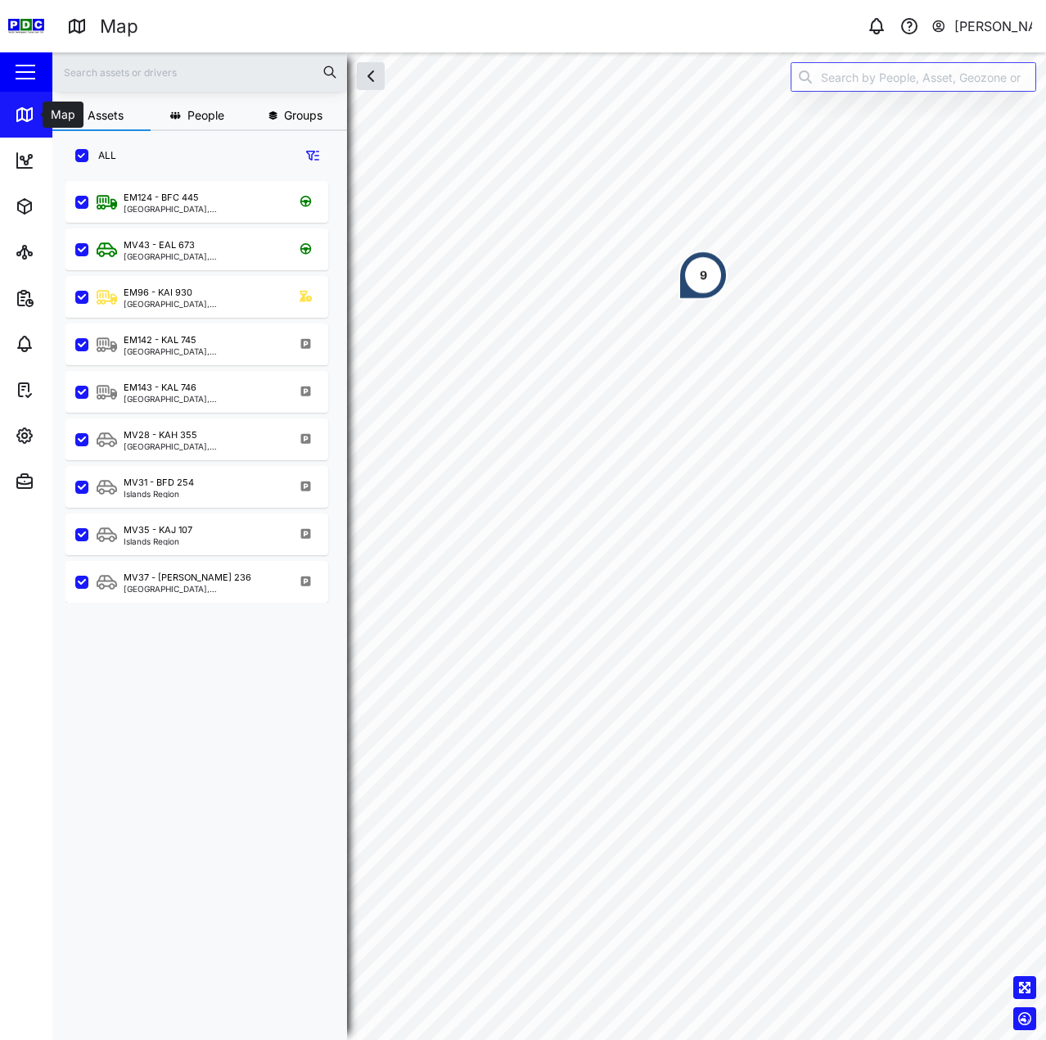
click at [25, 104] on link "Map" at bounding box center [106, 115] width 213 height 46
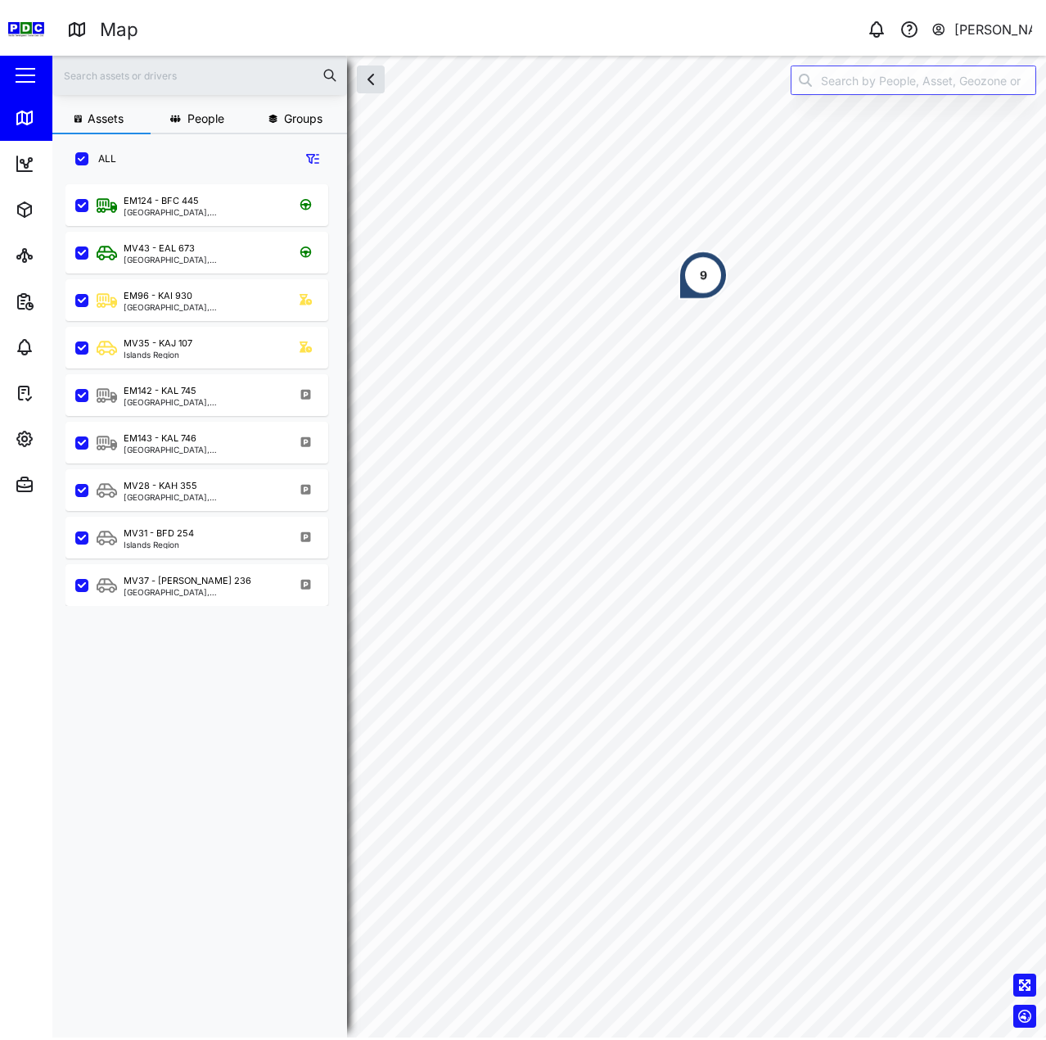
scroll to position [839, 256]
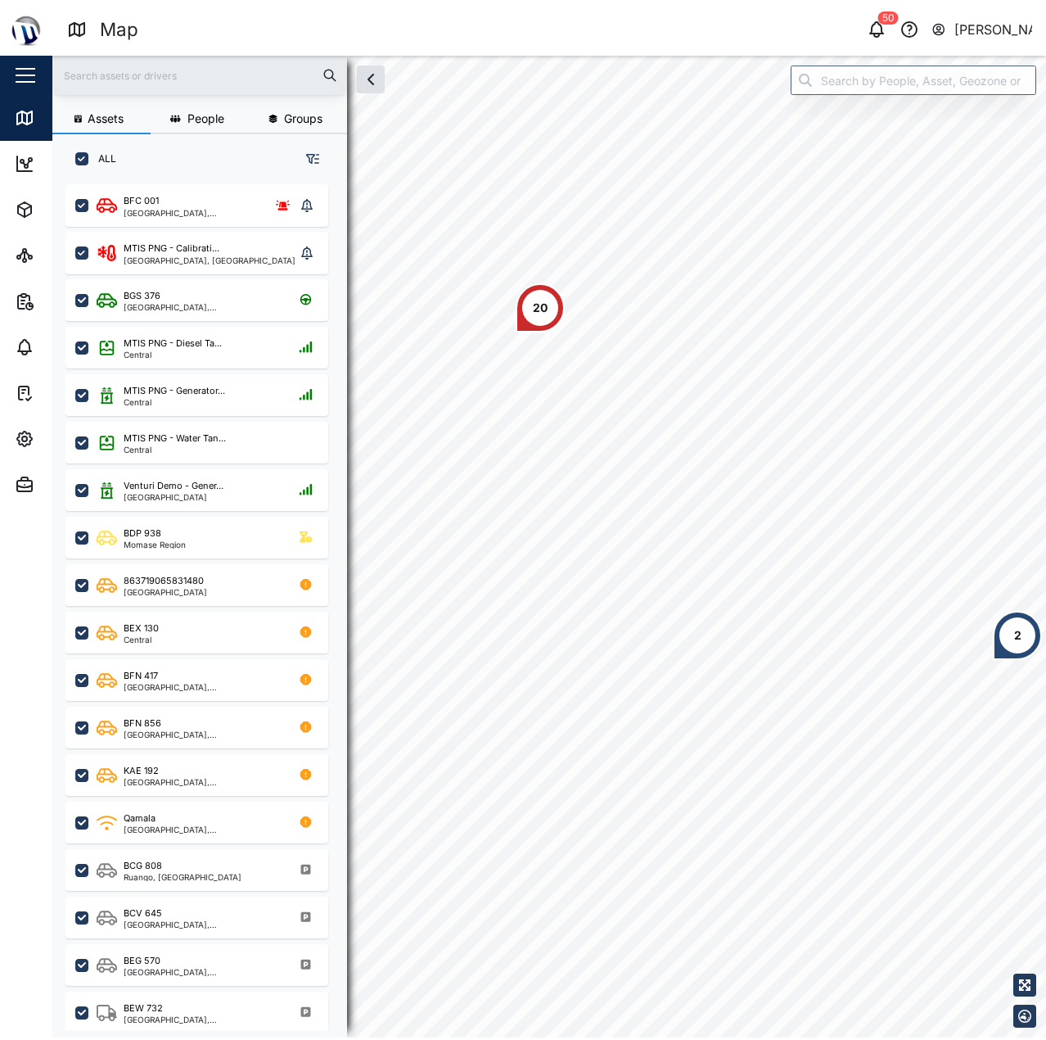
scroll to position [839, 256]
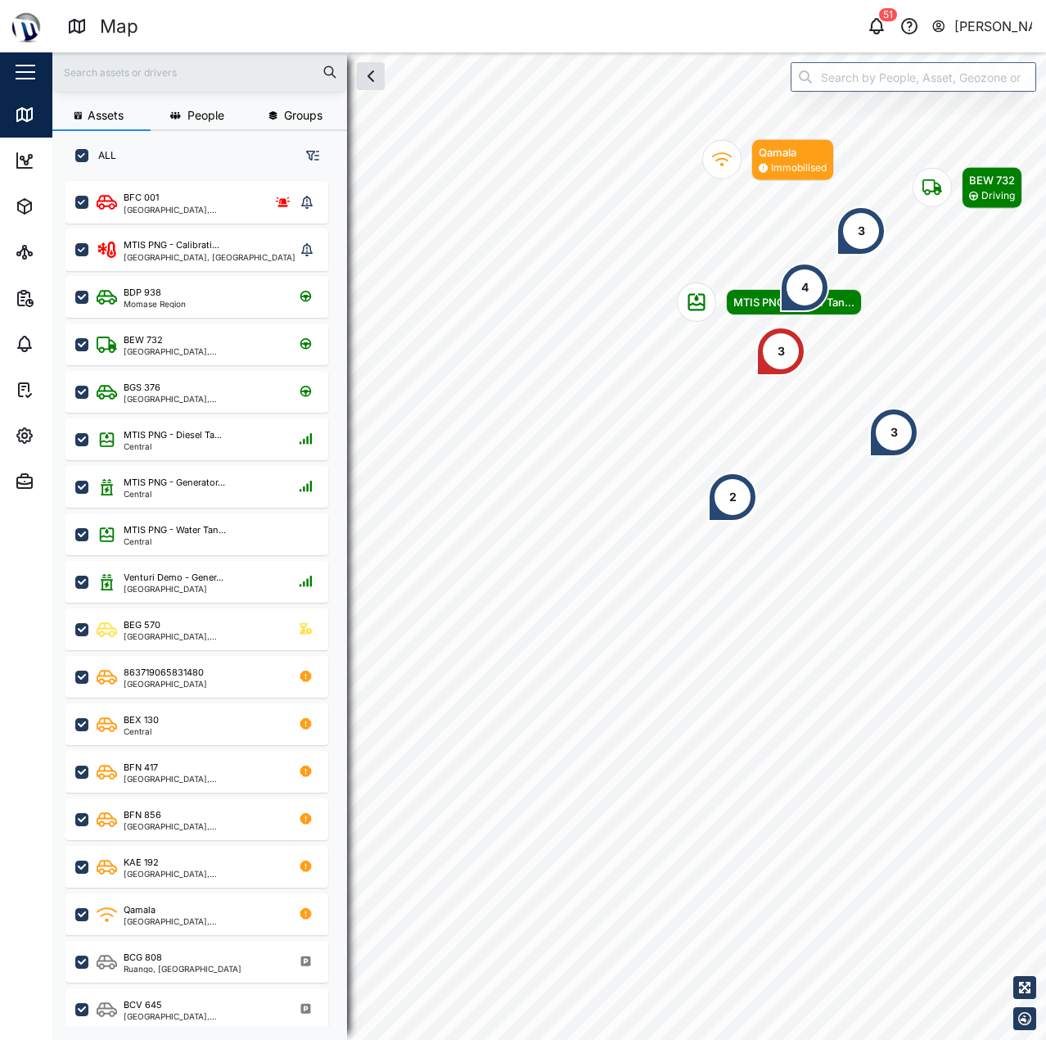
click at [874, 216] on div "3" at bounding box center [861, 230] width 49 height 49
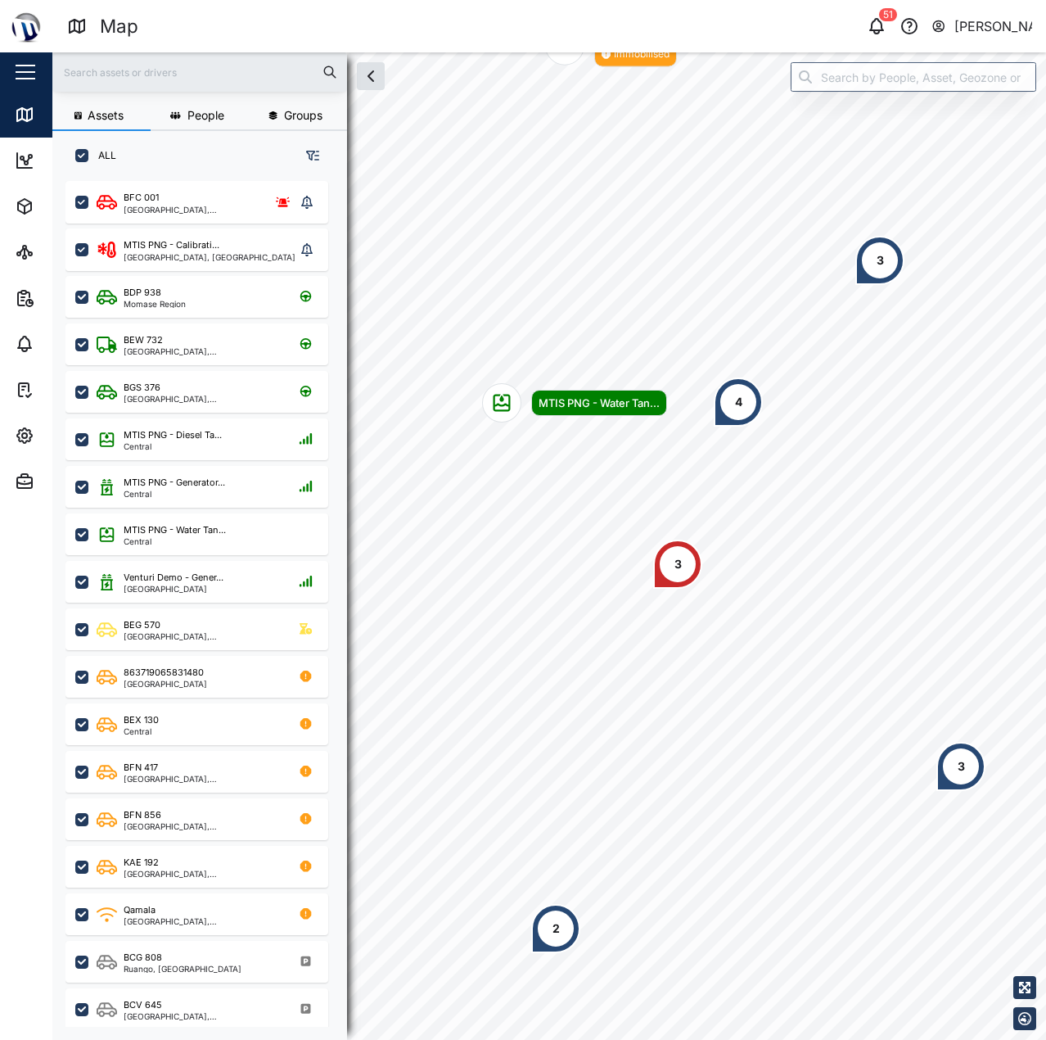
click at [724, 52] on div "MTIS PNG - Water Tan... Qamala Immobilised 3 4 BEW 732 Driving 3 2 3" at bounding box center [549, 52] width 994 height 0
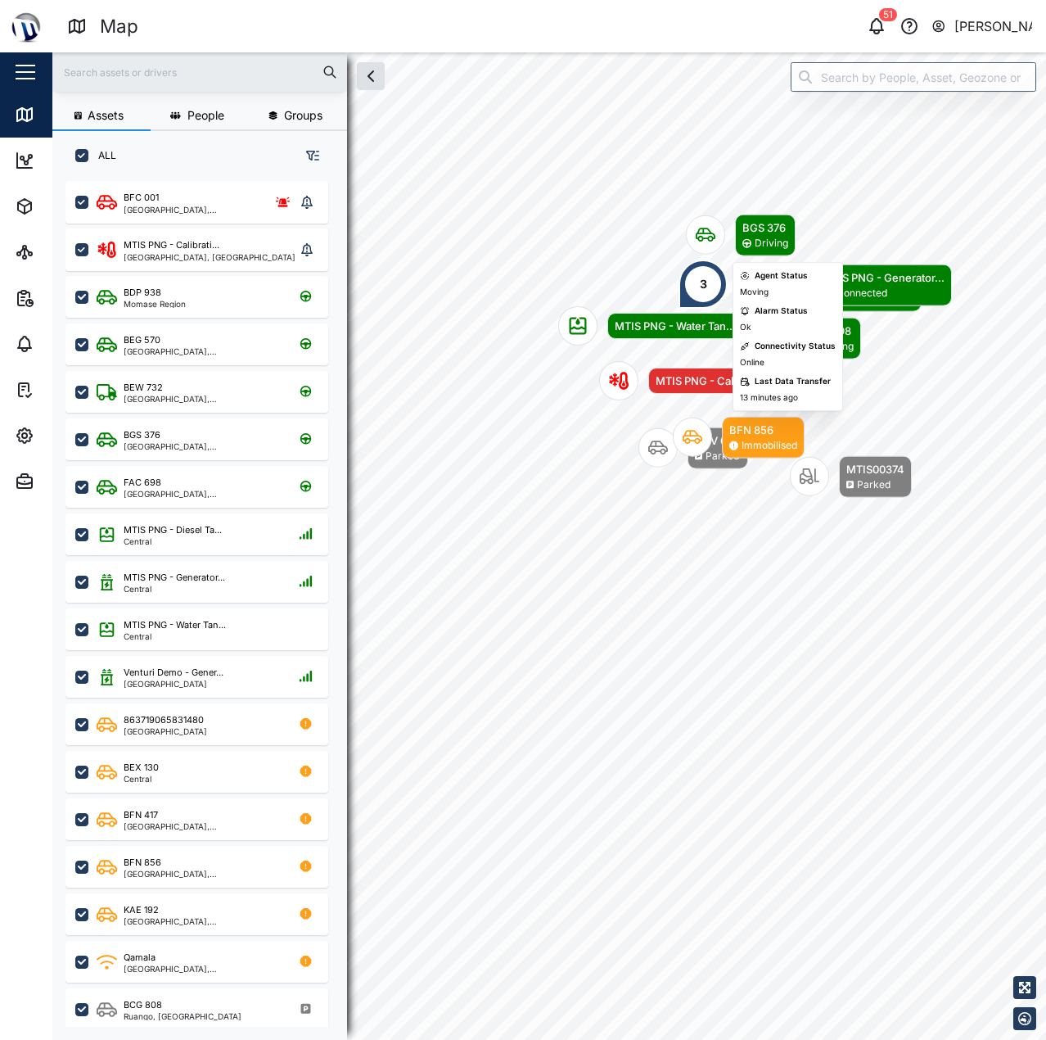
click at [777, 52] on div "MTIS PNG - Water Tan... BCV 645 Parked BFN 856 Immobilised BGS 376 Driving FAC …" at bounding box center [549, 52] width 994 height 0
